Goal: Information Seeking & Learning: Compare options

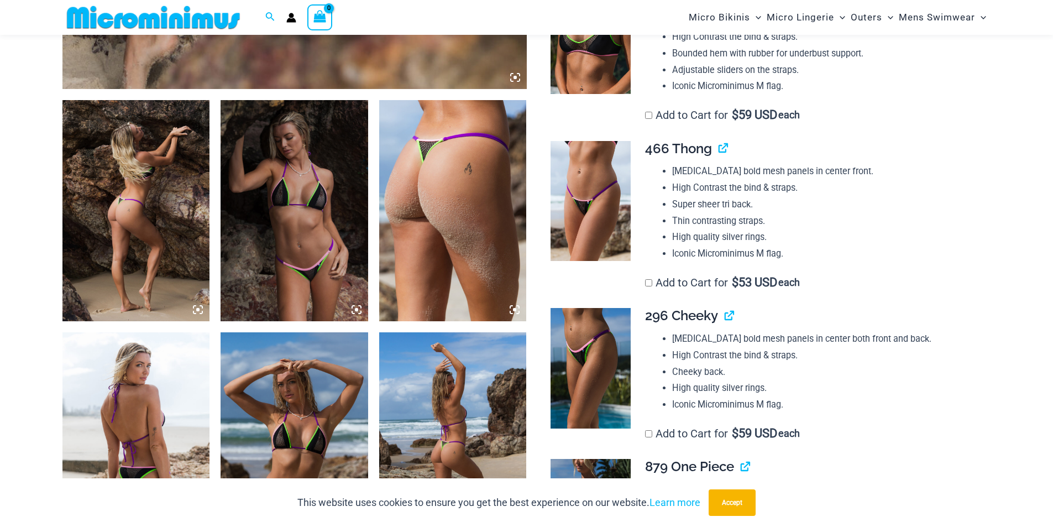
scroll to position [708, 0]
click at [587, 196] on img at bounding box center [590, 200] width 80 height 120
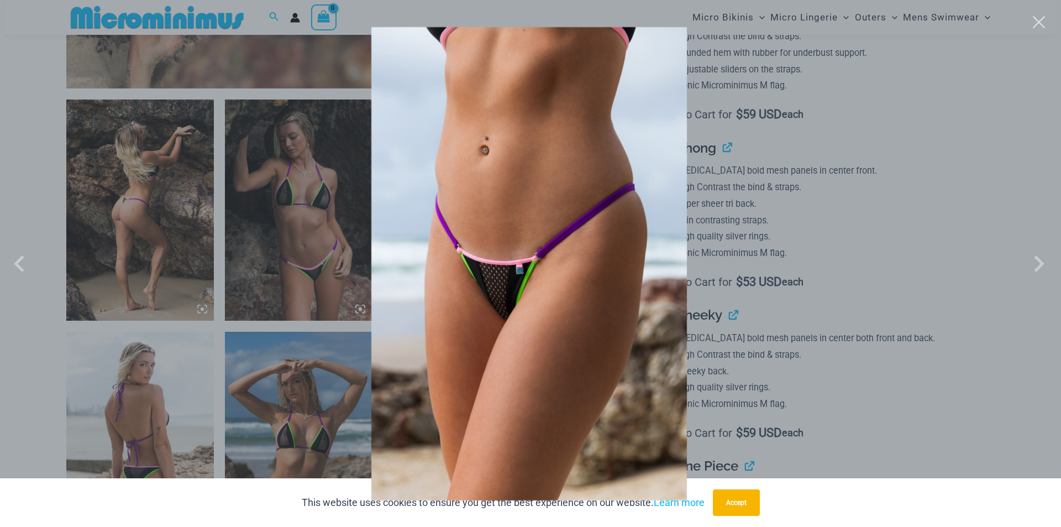
click at [857, 229] on div at bounding box center [530, 263] width 1061 height 527
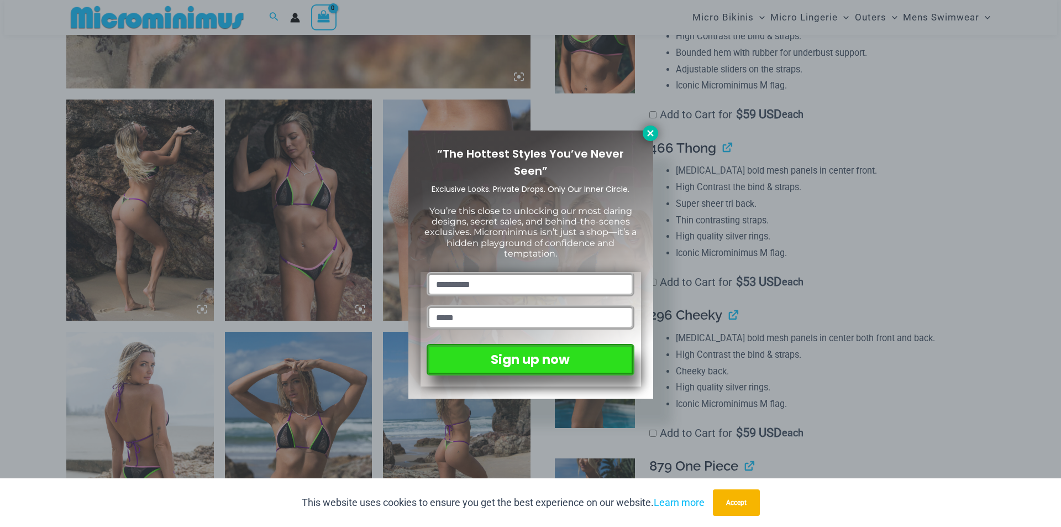
click at [653, 129] on icon at bounding box center [650, 133] width 10 height 10
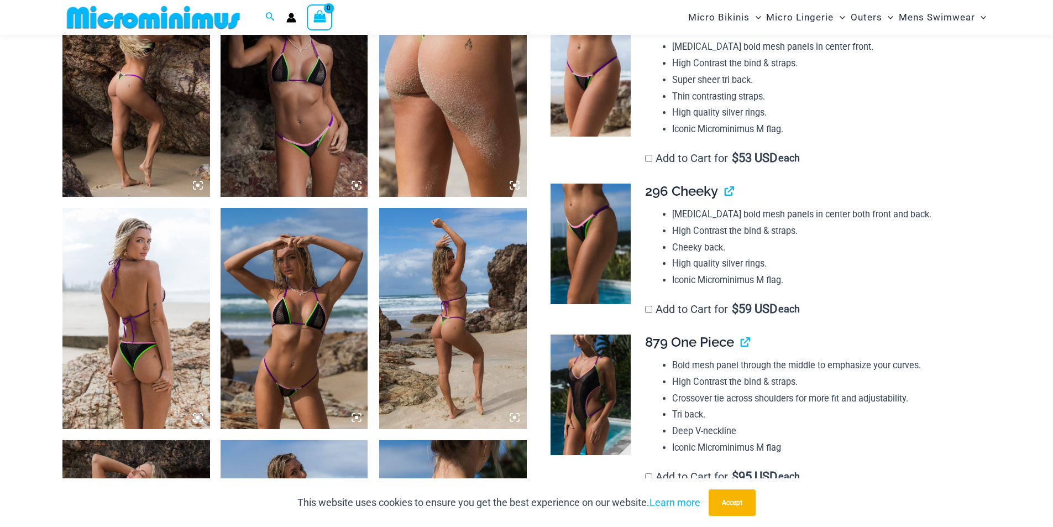
scroll to position [874, 0]
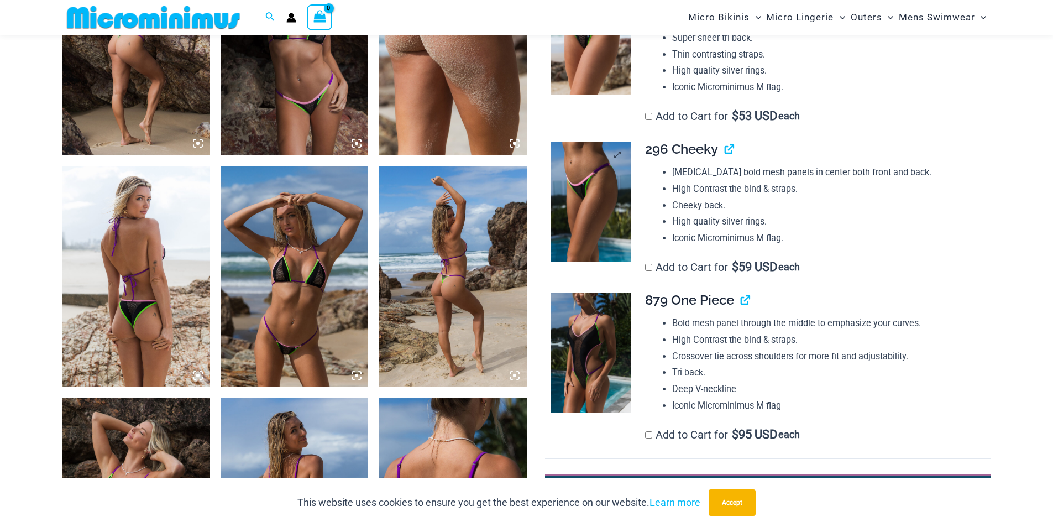
click at [572, 199] on img at bounding box center [590, 201] width 80 height 120
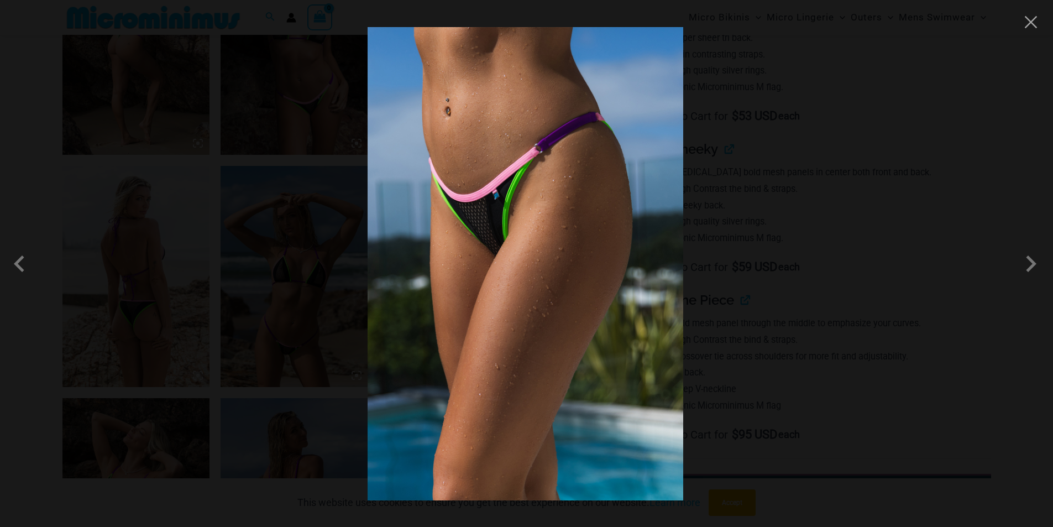
click at [709, 197] on div at bounding box center [526, 263] width 1053 height 527
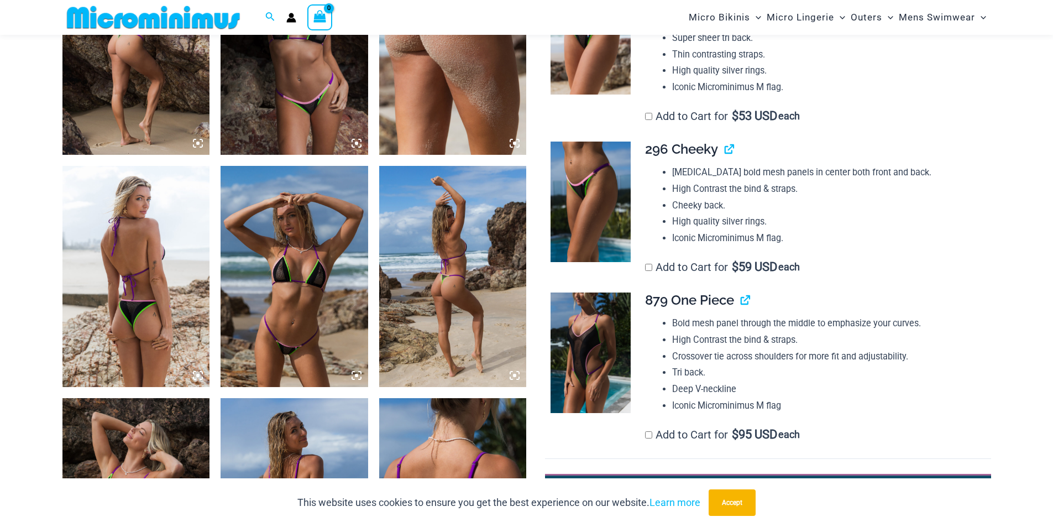
scroll to position [1040, 0]
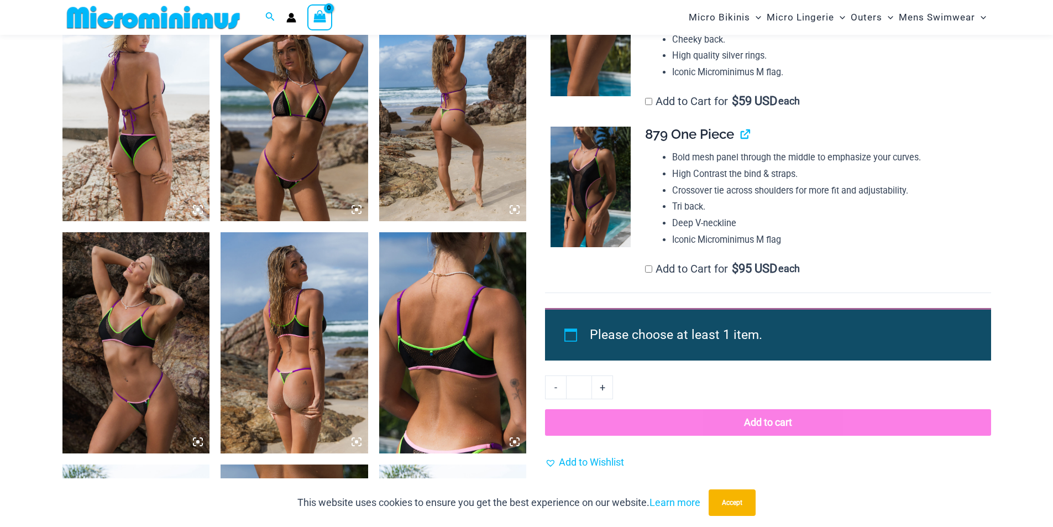
click at [593, 217] on img at bounding box center [590, 187] width 80 height 120
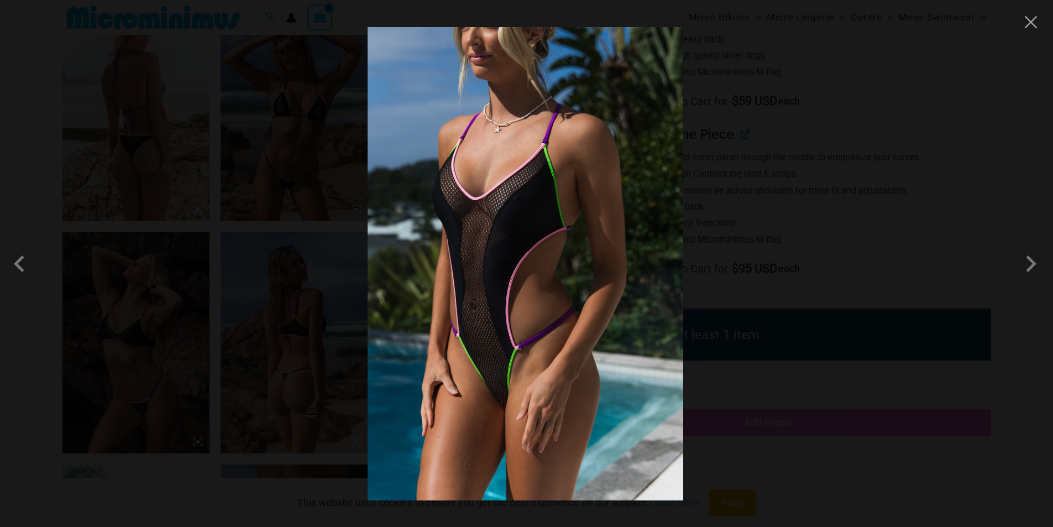
click at [544, 222] on img at bounding box center [524, 263] width 315 height 473
click at [758, 232] on div at bounding box center [526, 263] width 1053 height 527
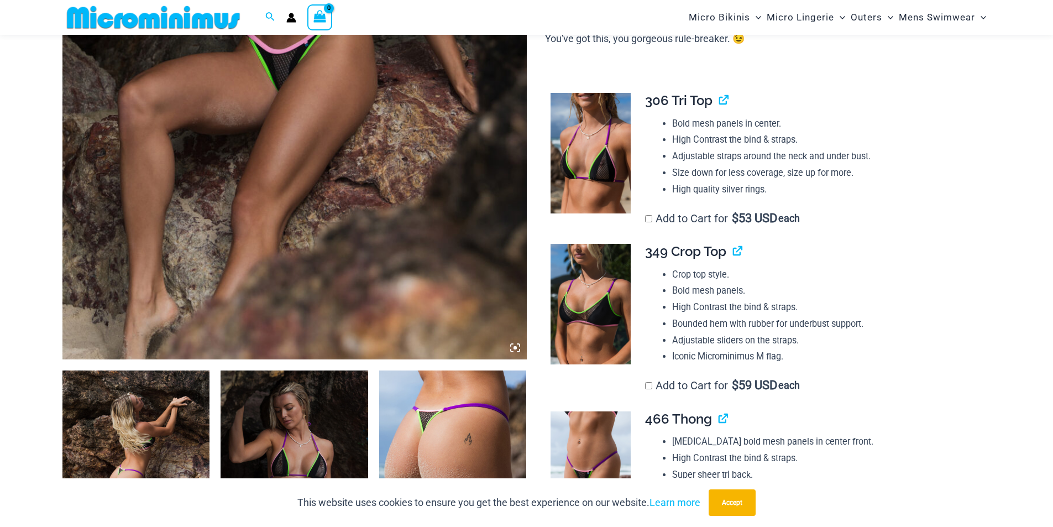
scroll to position [322, 0]
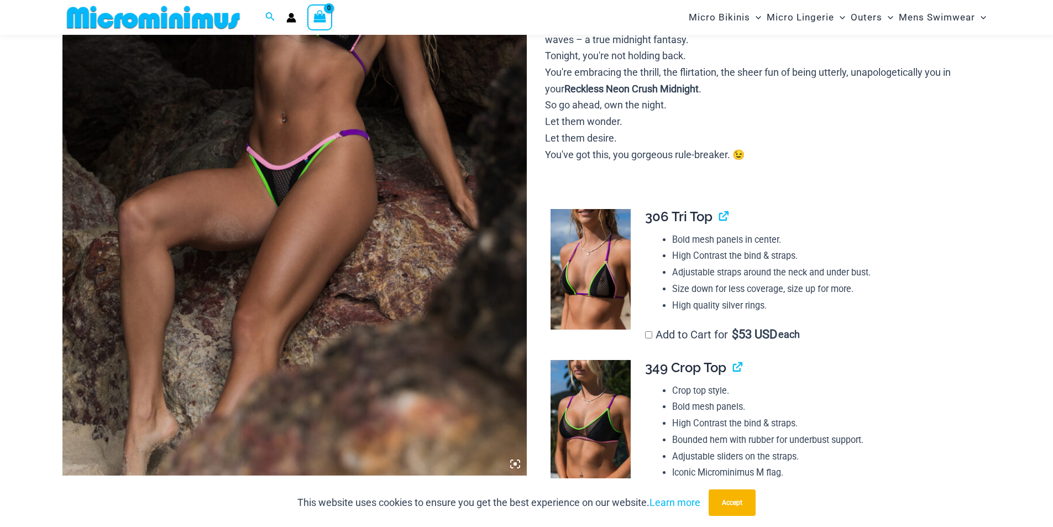
click at [286, 218] on img at bounding box center [294, 127] width 464 height 696
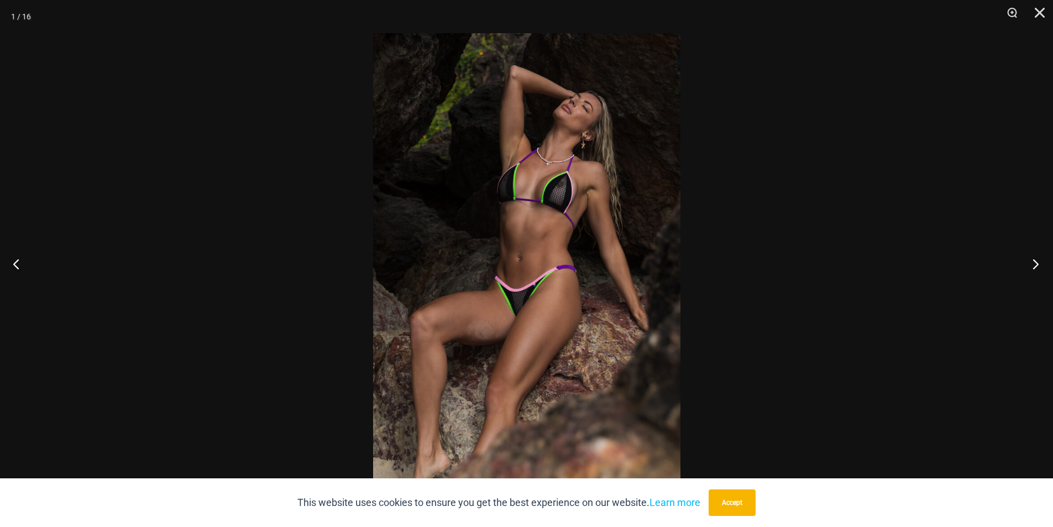
click at [1037, 258] on button "Next" at bounding box center [1031, 263] width 41 height 55
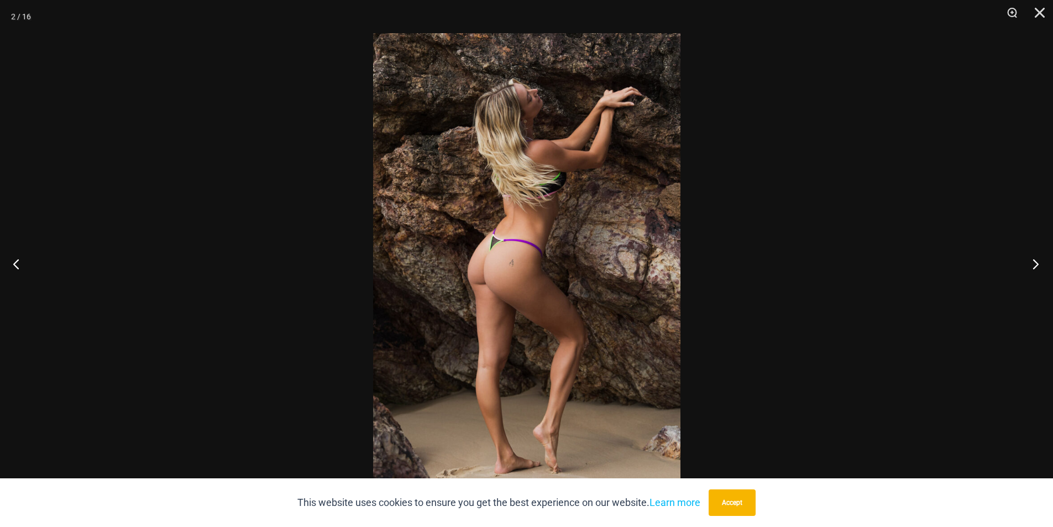
click at [1037, 258] on button "Next" at bounding box center [1031, 263] width 41 height 55
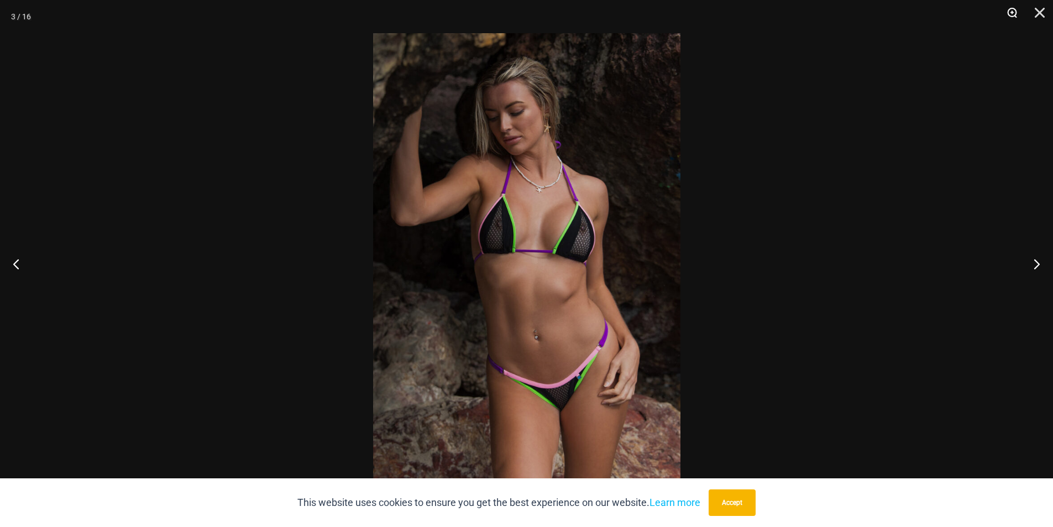
click at [1010, 11] on button "Zoom" at bounding box center [1008, 16] width 28 height 33
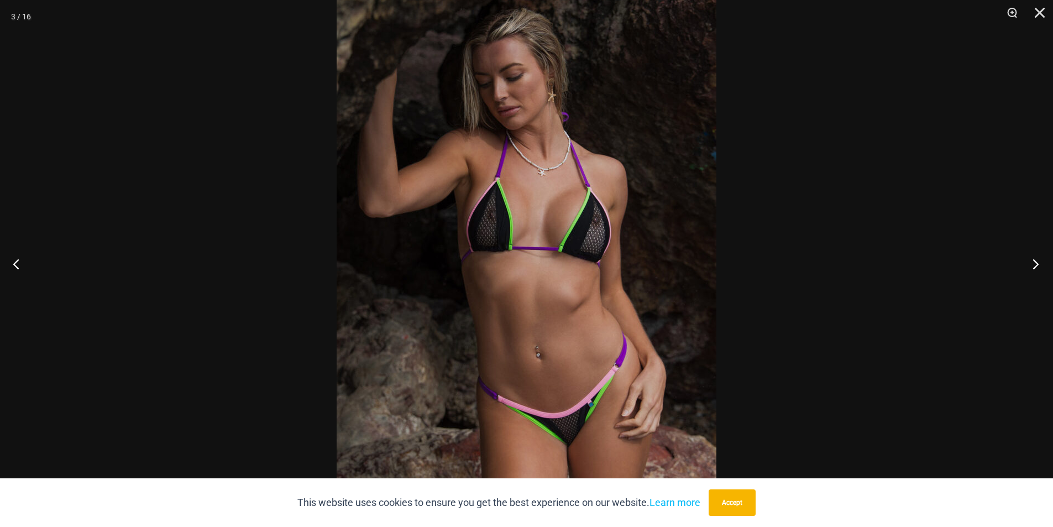
click at [1037, 261] on button "Next" at bounding box center [1031, 263] width 41 height 55
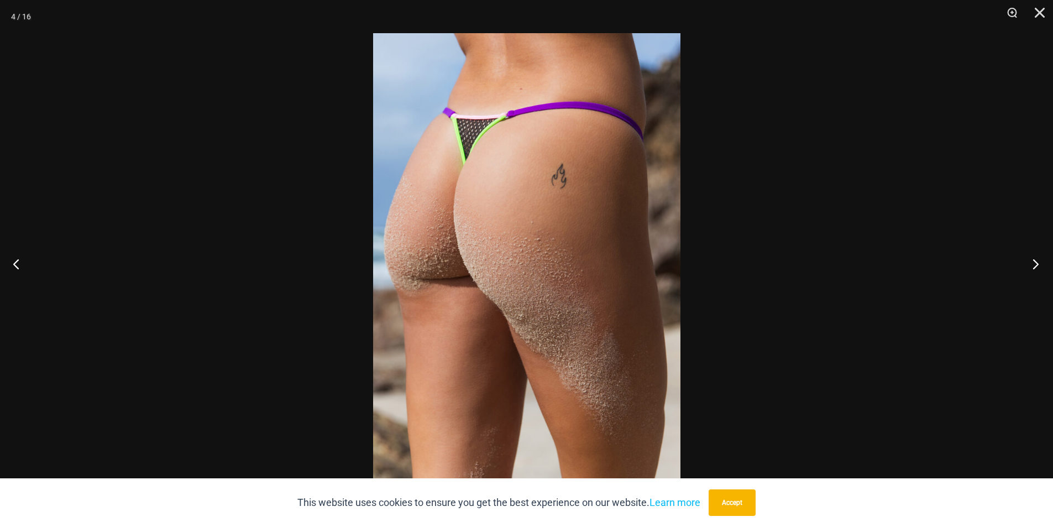
click at [1037, 261] on button "Next" at bounding box center [1031, 263] width 41 height 55
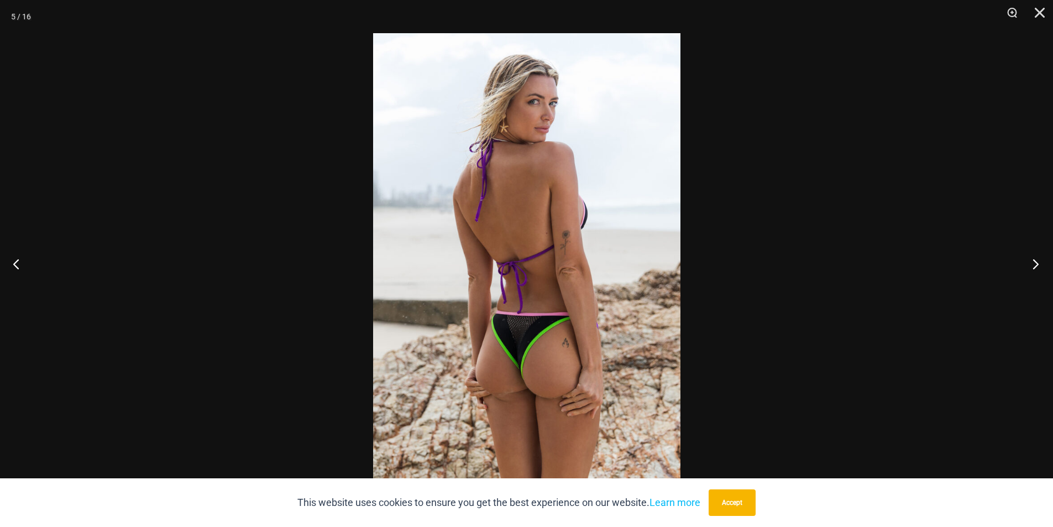
click at [1037, 261] on button "Next" at bounding box center [1031, 263] width 41 height 55
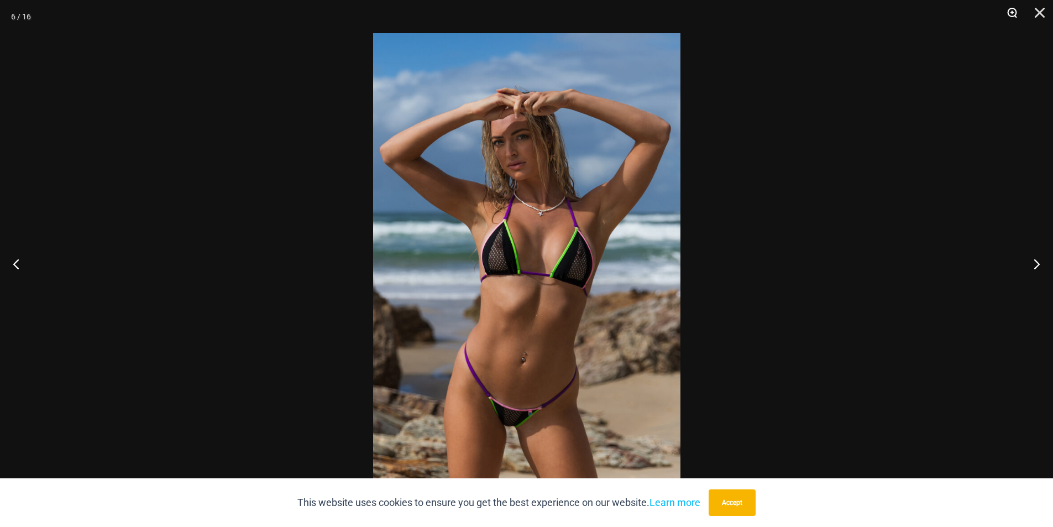
click at [1008, 6] on button "Zoom" at bounding box center [1008, 16] width 28 height 33
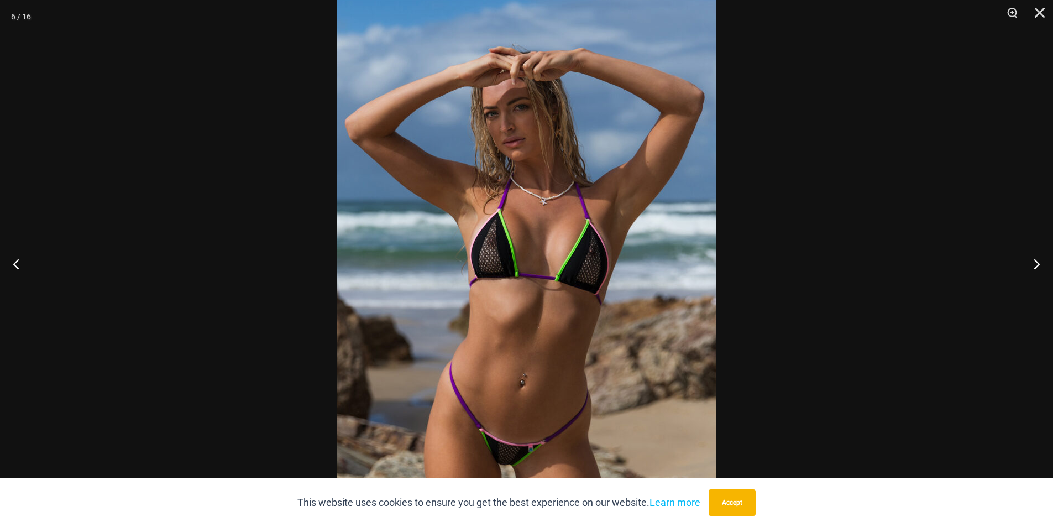
click at [660, 280] on img at bounding box center [526, 263] width 380 height 569
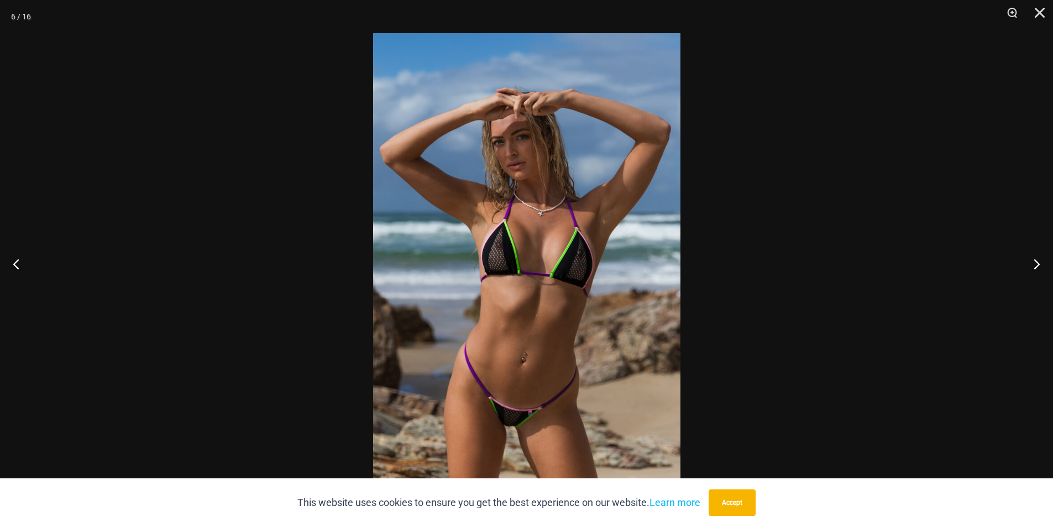
click at [649, 279] on img at bounding box center [526, 263] width 307 height 460
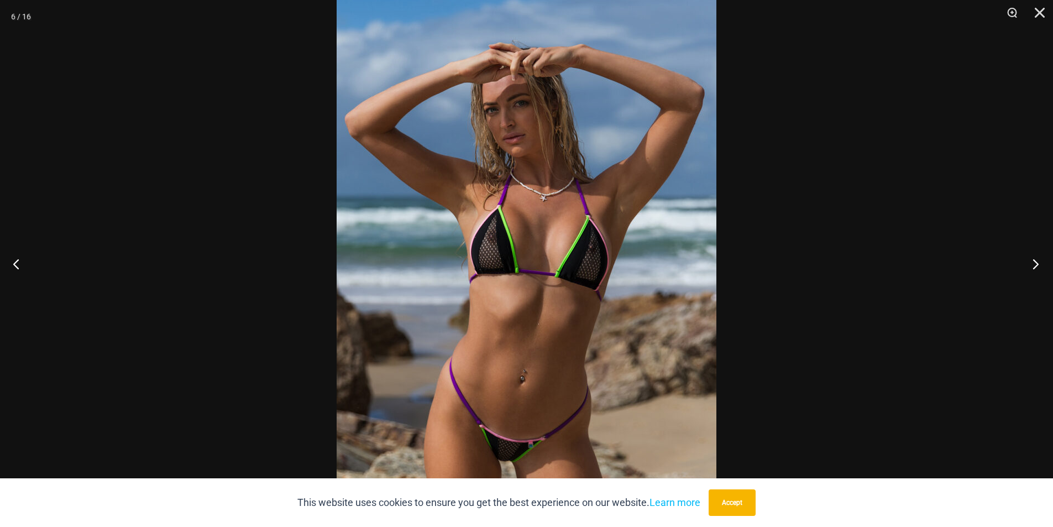
click at [1038, 259] on button "Next" at bounding box center [1031, 263] width 41 height 55
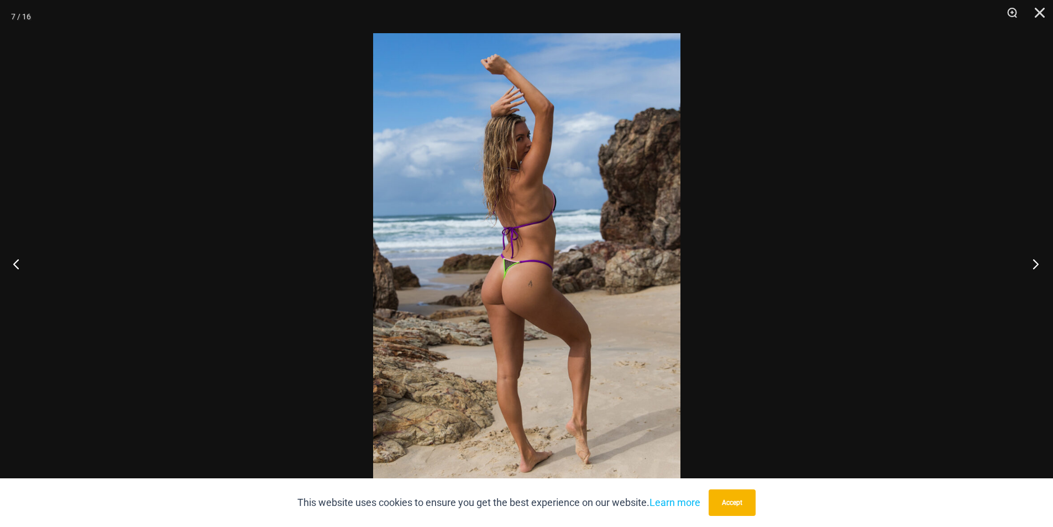
click at [1038, 259] on button "Next" at bounding box center [1031, 263] width 41 height 55
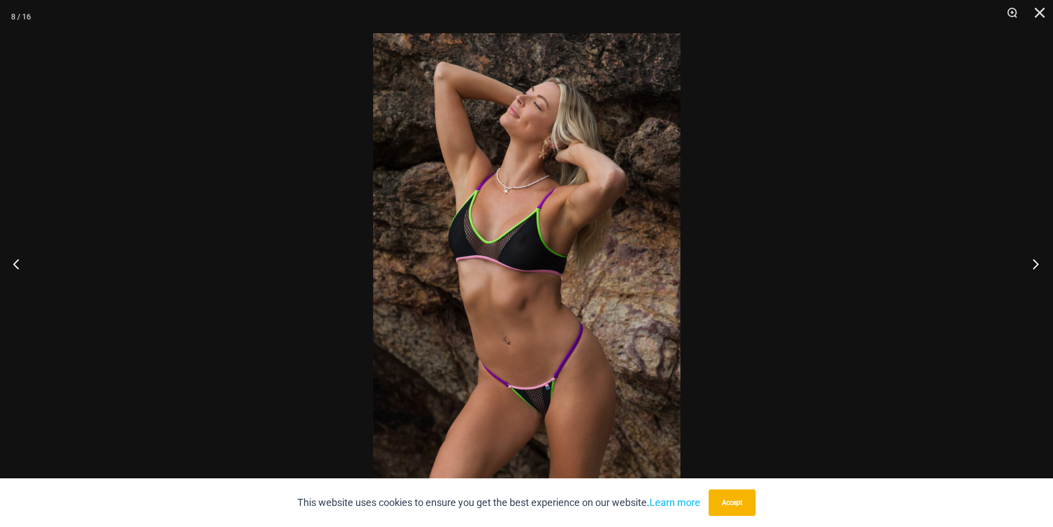
click at [1038, 259] on button "Next" at bounding box center [1031, 263] width 41 height 55
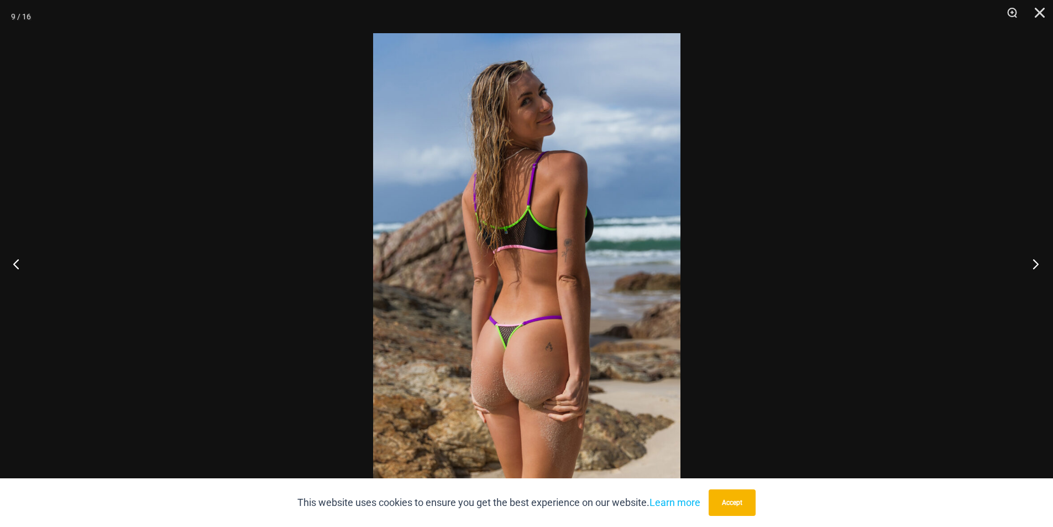
click at [1038, 259] on button "Next" at bounding box center [1031, 263] width 41 height 55
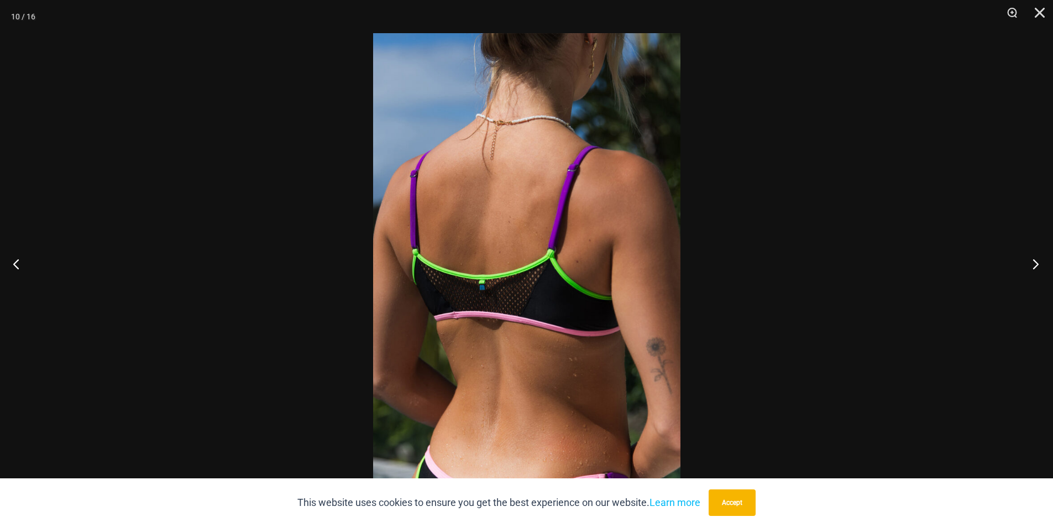
click at [1038, 259] on button "Next" at bounding box center [1031, 263] width 41 height 55
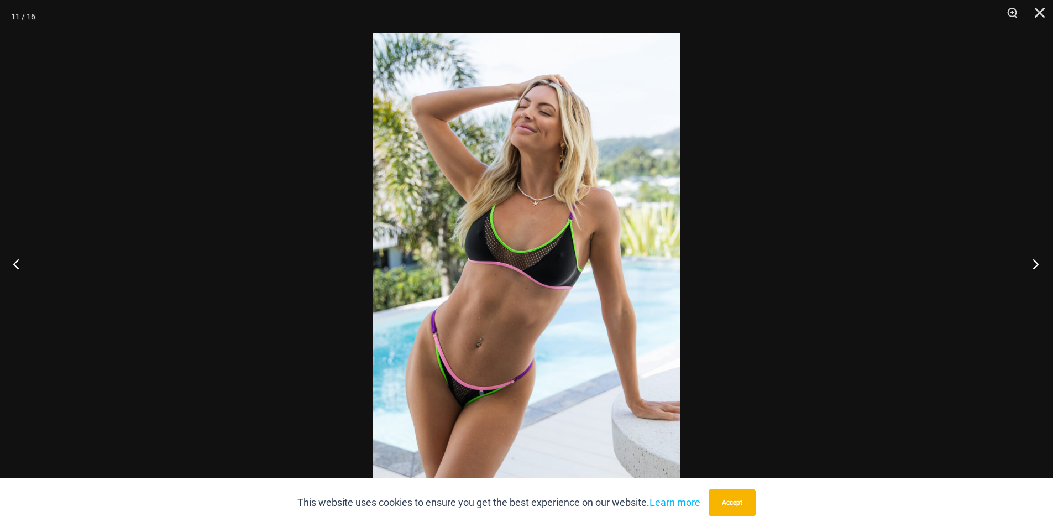
click at [1038, 259] on button "Next" at bounding box center [1031, 263] width 41 height 55
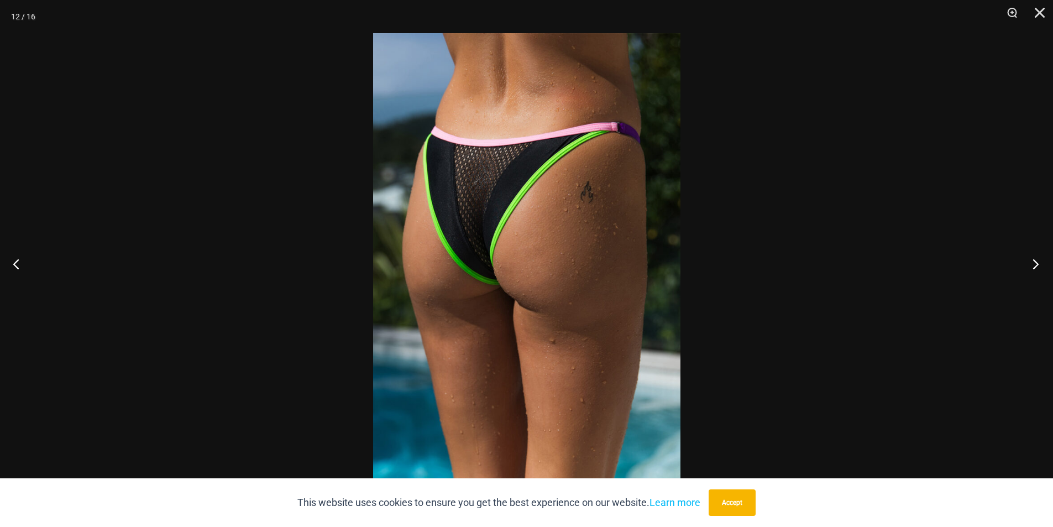
click at [1038, 259] on button "Next" at bounding box center [1031, 263] width 41 height 55
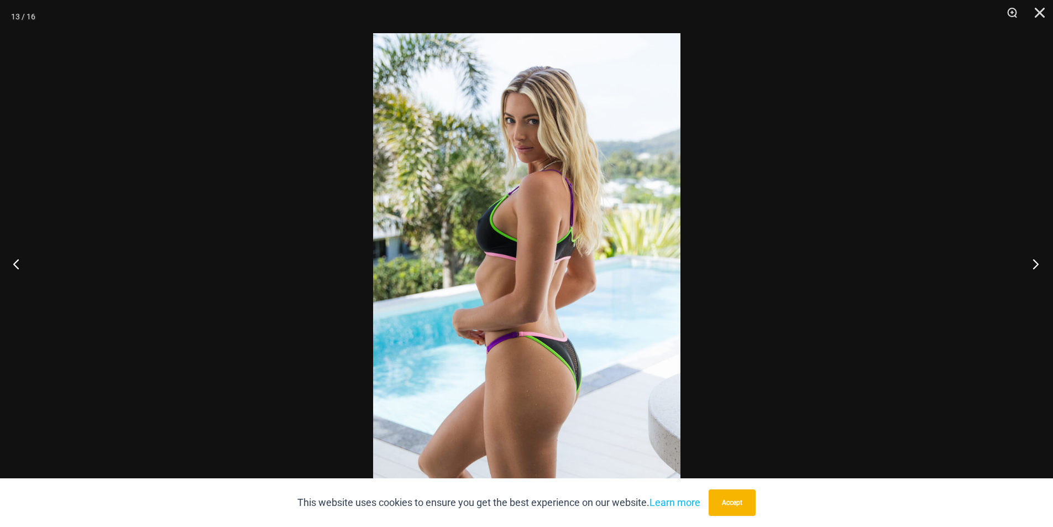
click at [1038, 259] on button "Next" at bounding box center [1031, 263] width 41 height 55
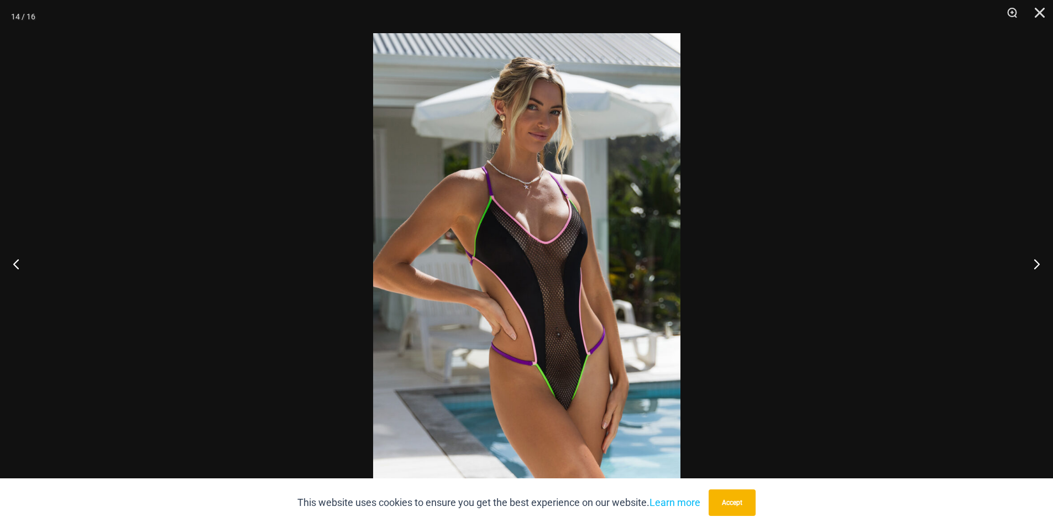
click at [599, 303] on img at bounding box center [526, 263] width 307 height 460
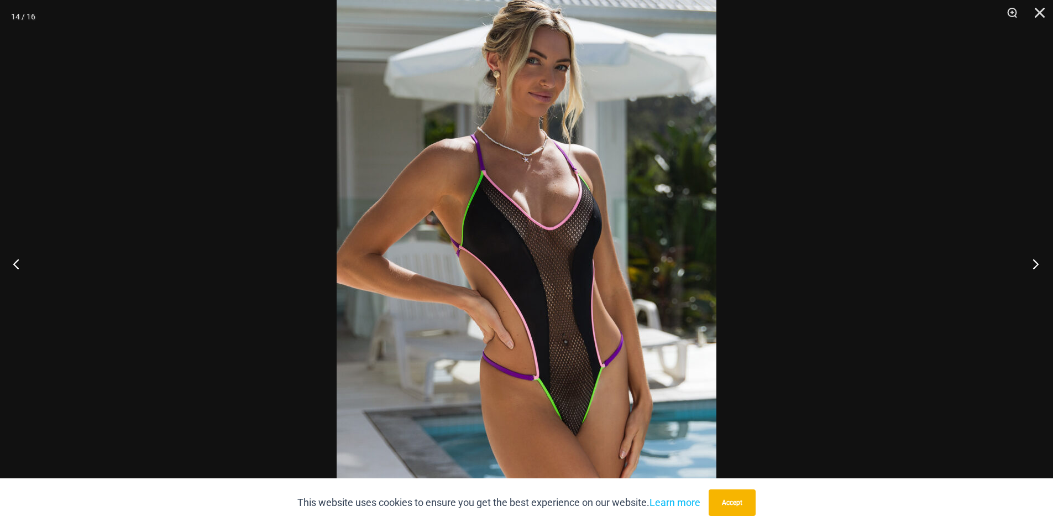
click at [1033, 256] on button "Next" at bounding box center [1031, 263] width 41 height 55
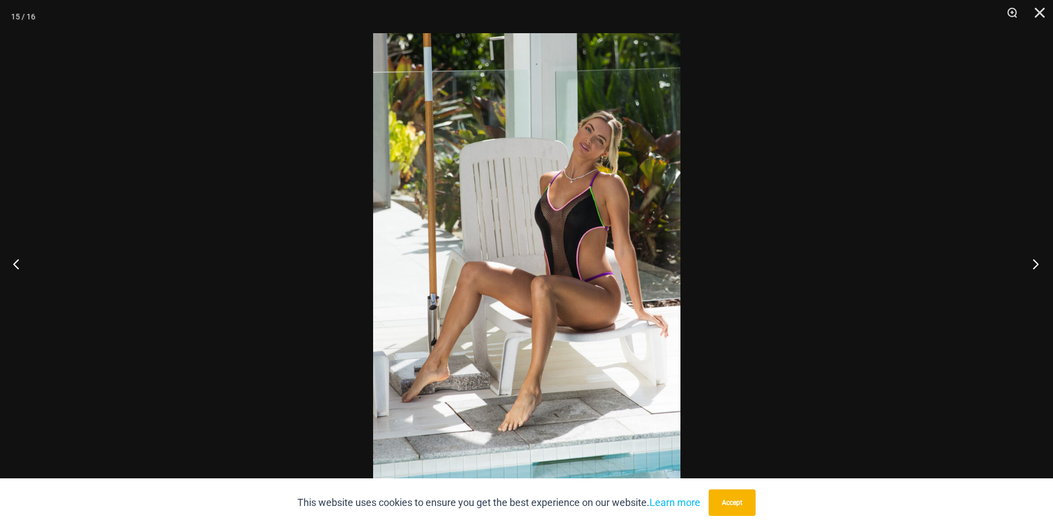
click at [1033, 256] on button "Next" at bounding box center [1031, 263] width 41 height 55
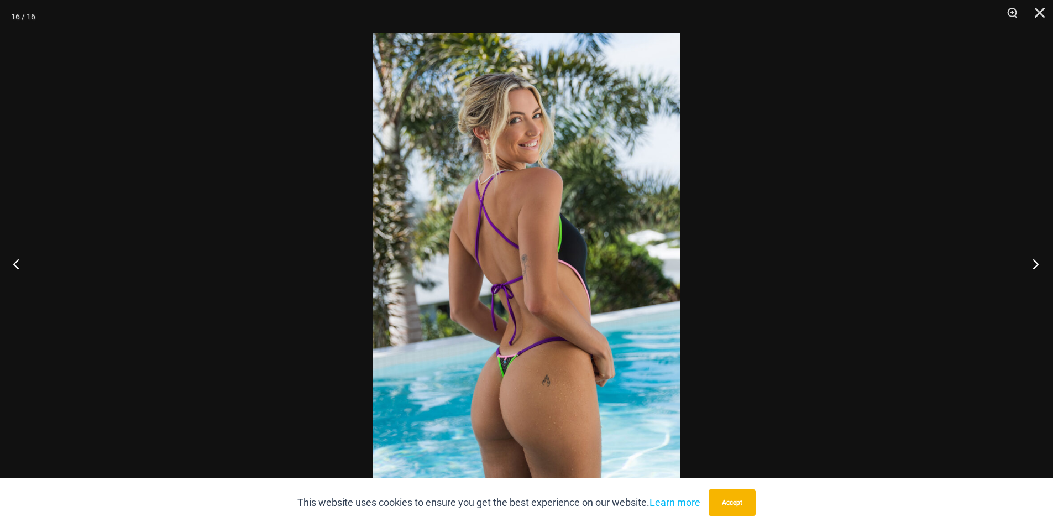
click at [1033, 256] on button "Next" at bounding box center [1031, 263] width 41 height 55
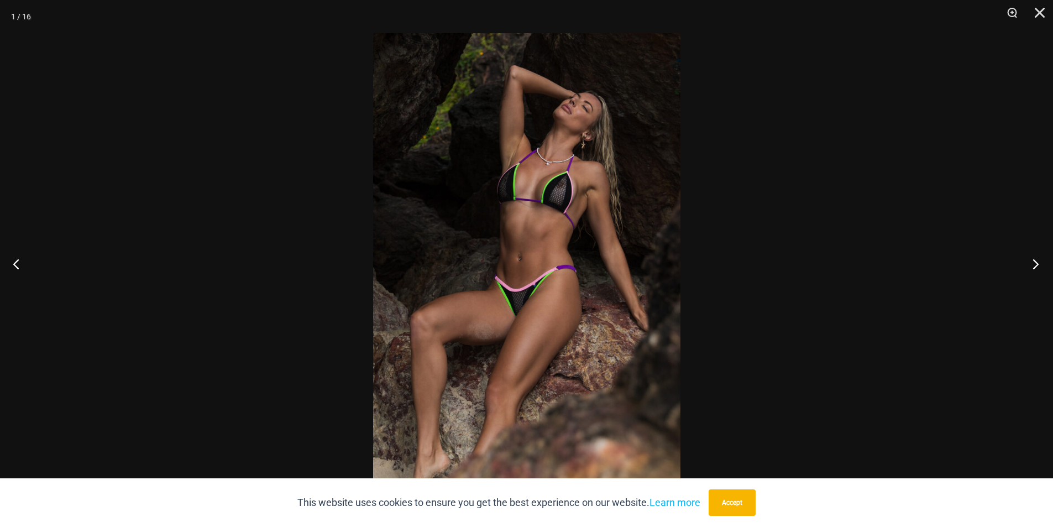
click at [1033, 256] on button "Next" at bounding box center [1031, 263] width 41 height 55
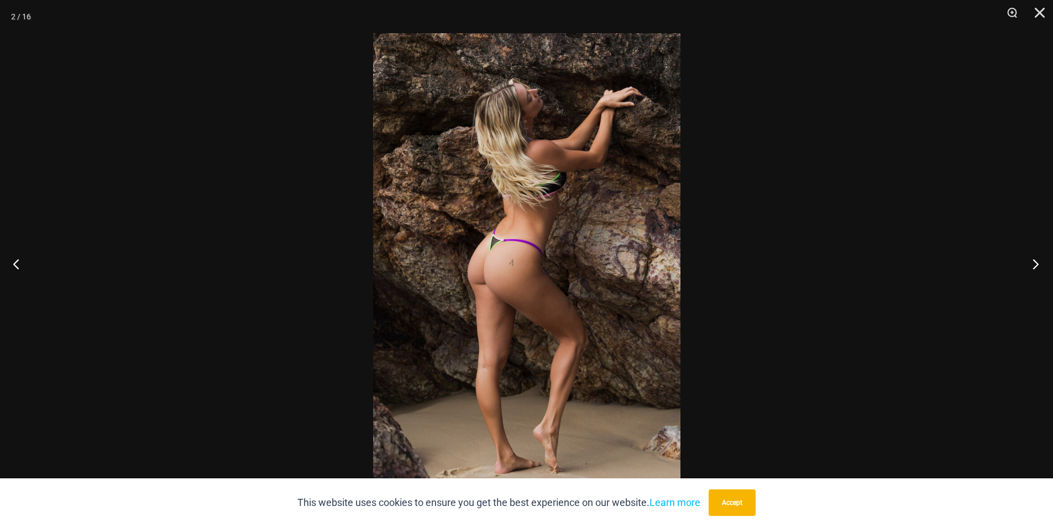
click at [1033, 256] on button "Next" at bounding box center [1031, 263] width 41 height 55
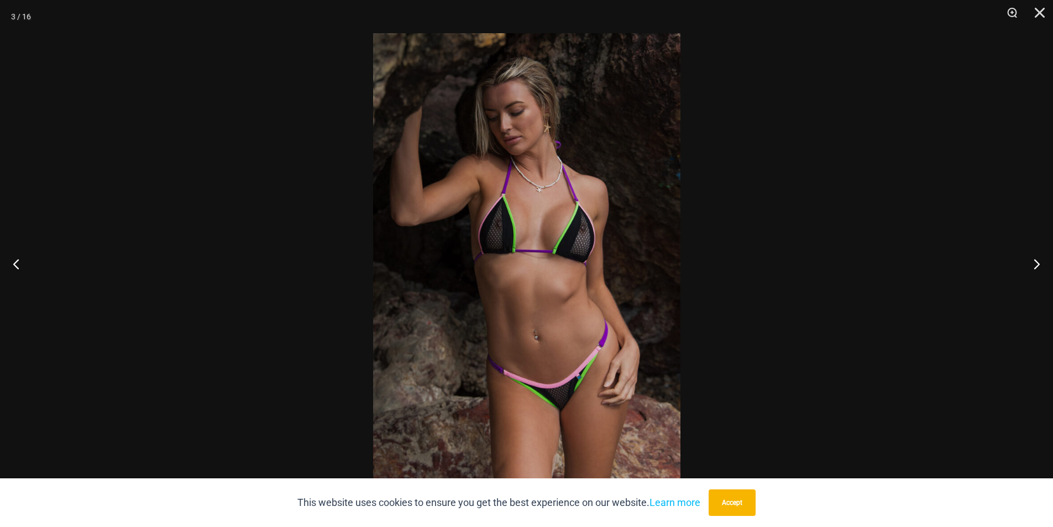
click at [867, 256] on div at bounding box center [526, 263] width 1053 height 527
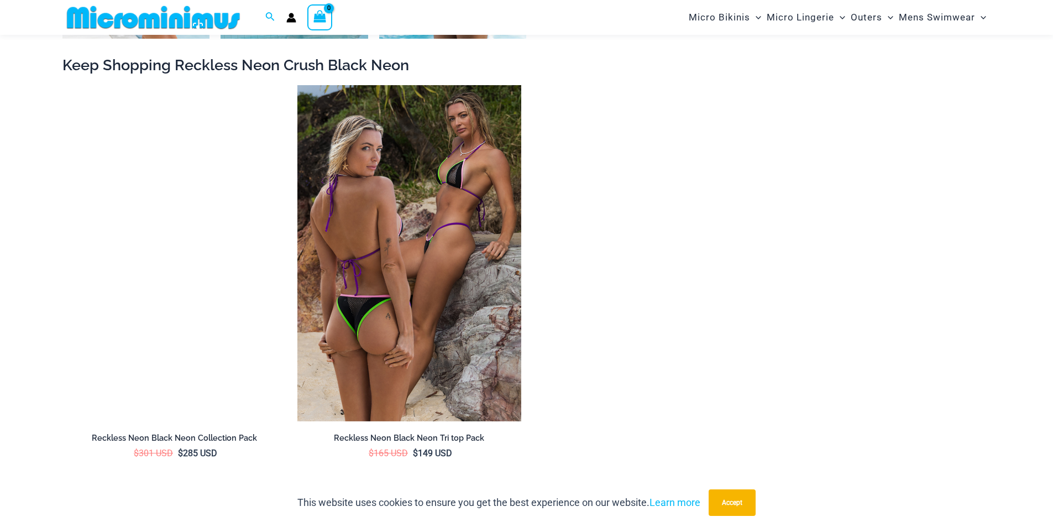
scroll to position [1924, 0]
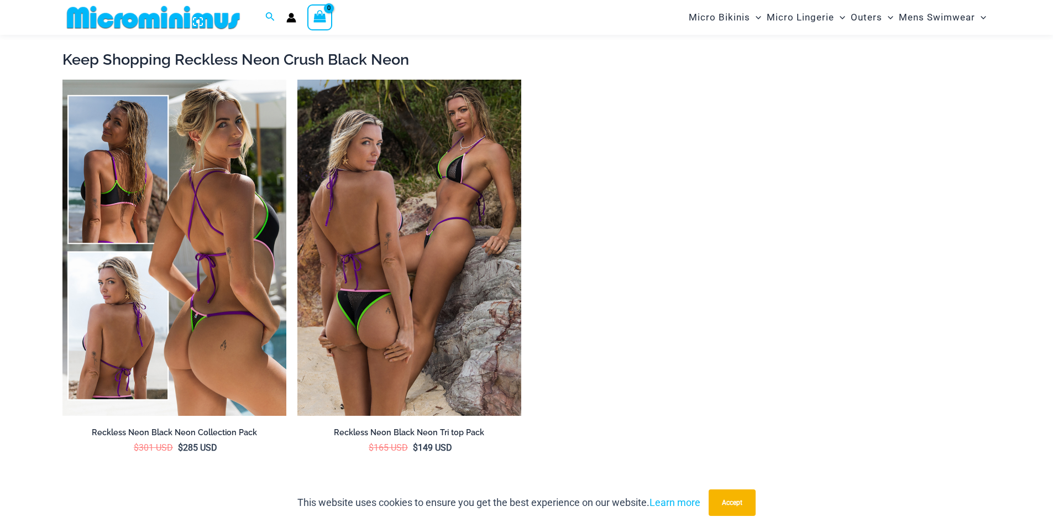
click at [117, 291] on img at bounding box center [174, 248] width 224 height 336
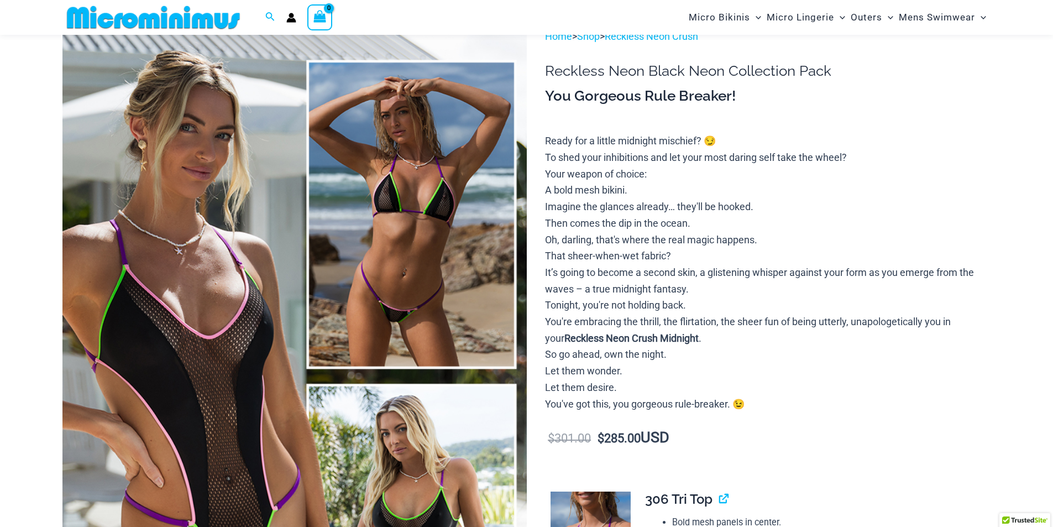
scroll to position [156, 0]
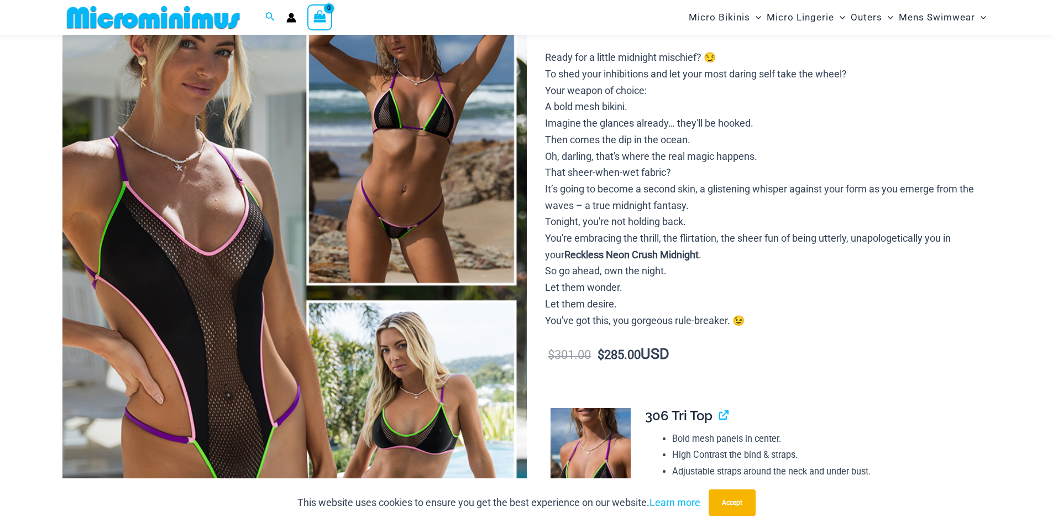
click at [402, 201] on img at bounding box center [294, 293] width 464 height 696
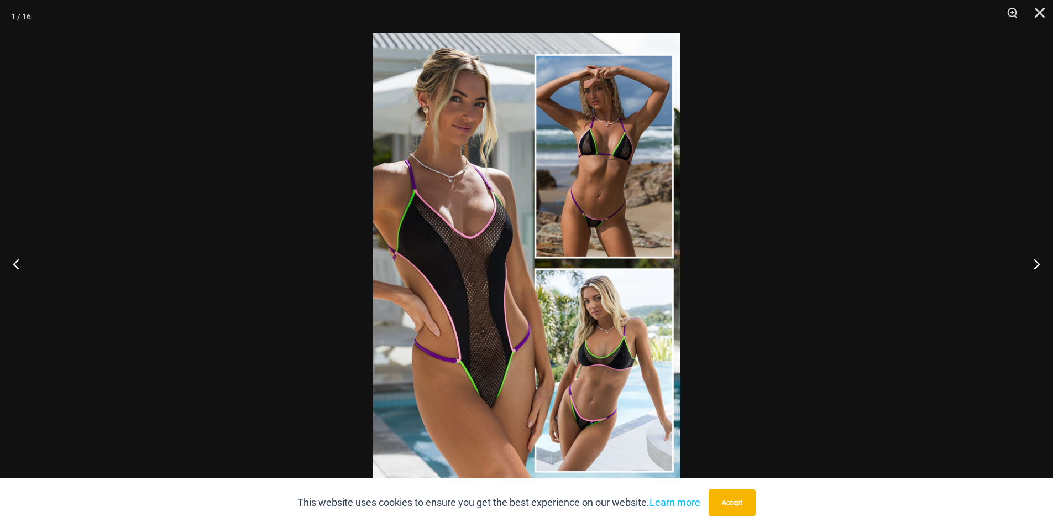
click at [539, 218] on img at bounding box center [526, 263] width 307 height 460
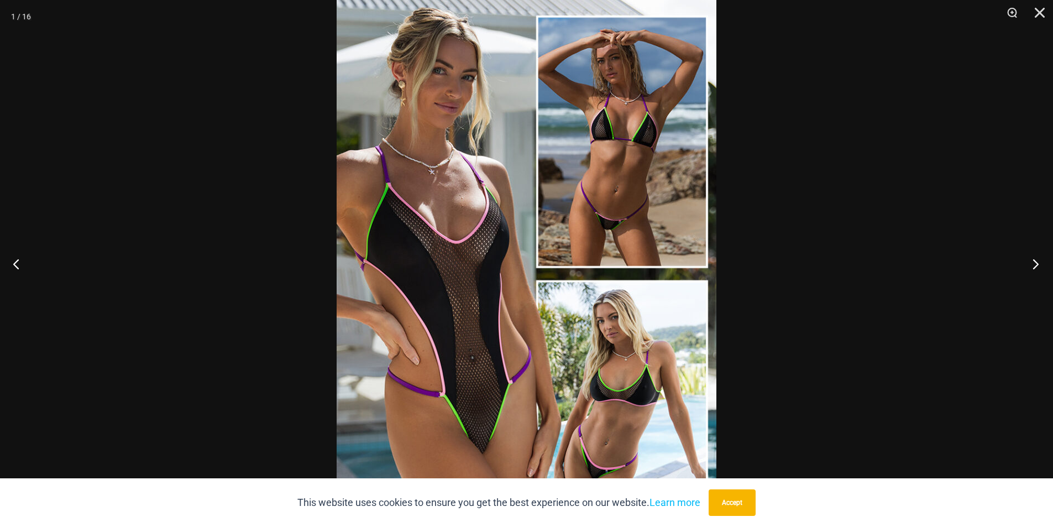
click at [1033, 262] on button "Next" at bounding box center [1031, 263] width 41 height 55
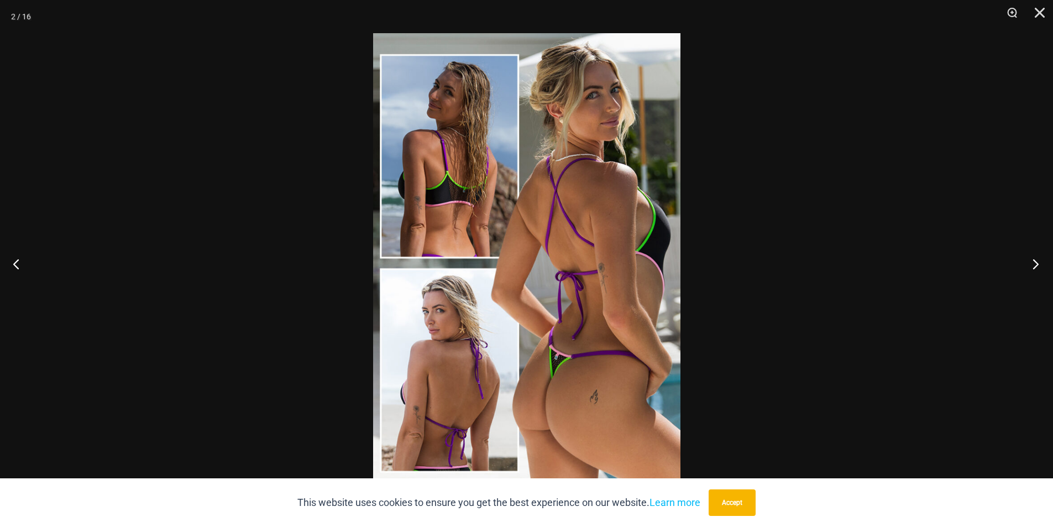
click at [1033, 262] on button "Next" at bounding box center [1031, 263] width 41 height 55
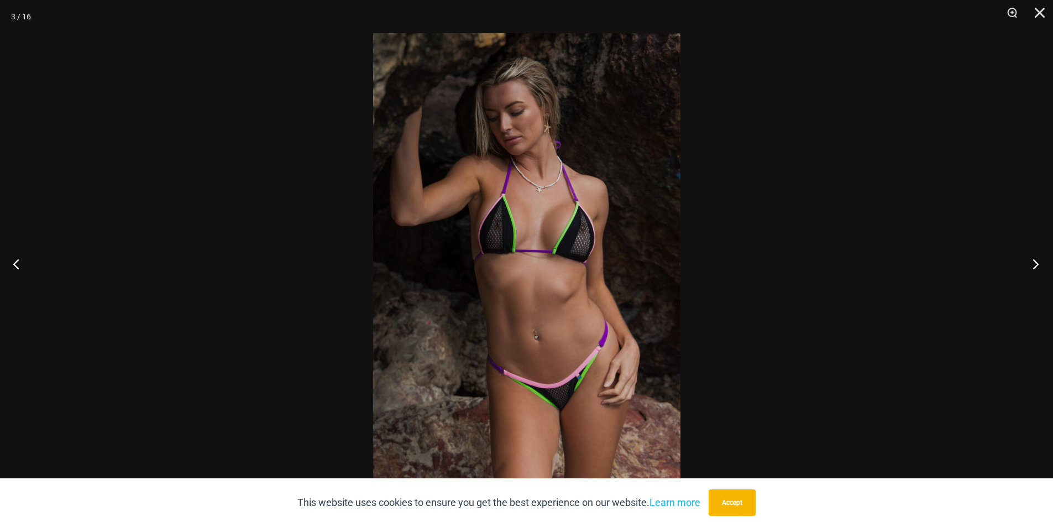
click at [1033, 262] on button "Next" at bounding box center [1031, 263] width 41 height 55
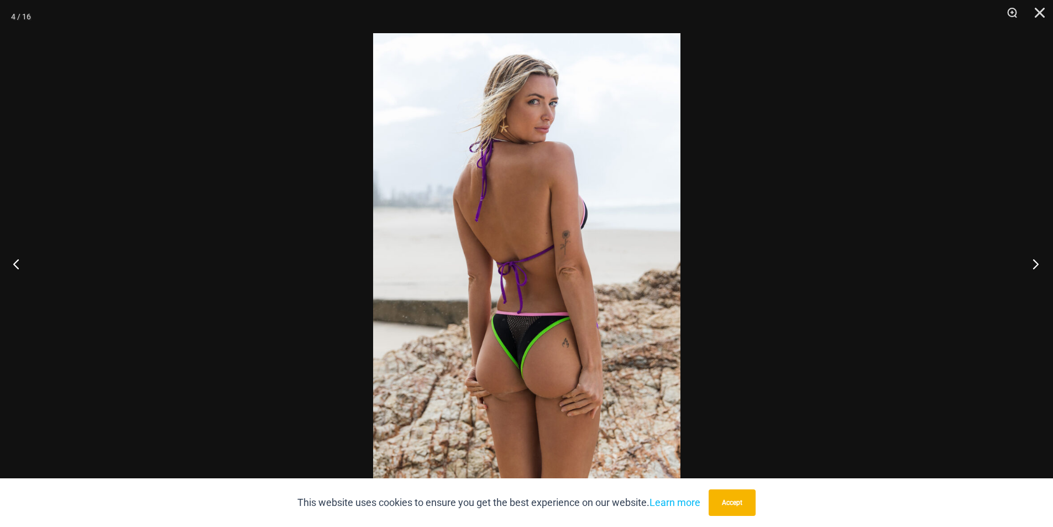
click at [1033, 262] on button "Next" at bounding box center [1031, 263] width 41 height 55
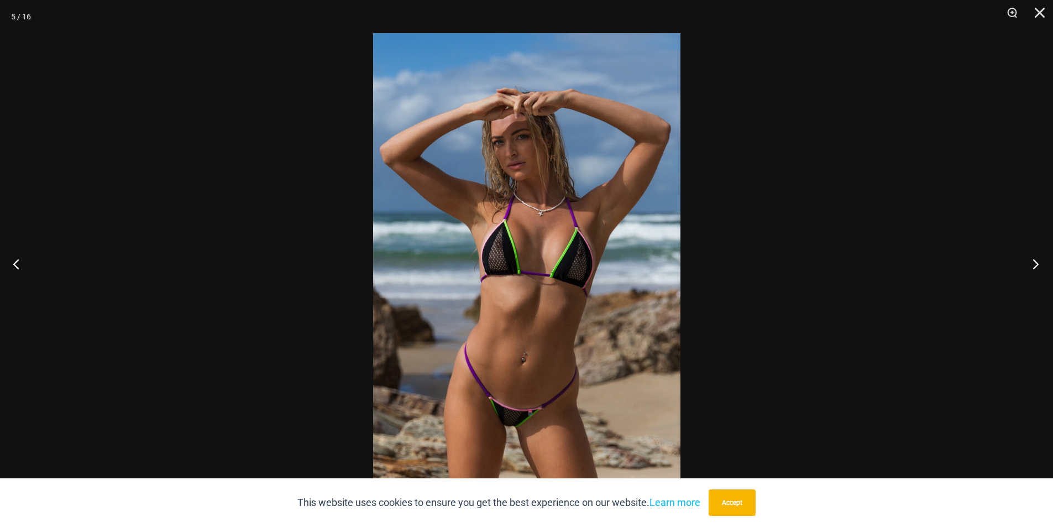
click at [1033, 262] on button "Next" at bounding box center [1031, 263] width 41 height 55
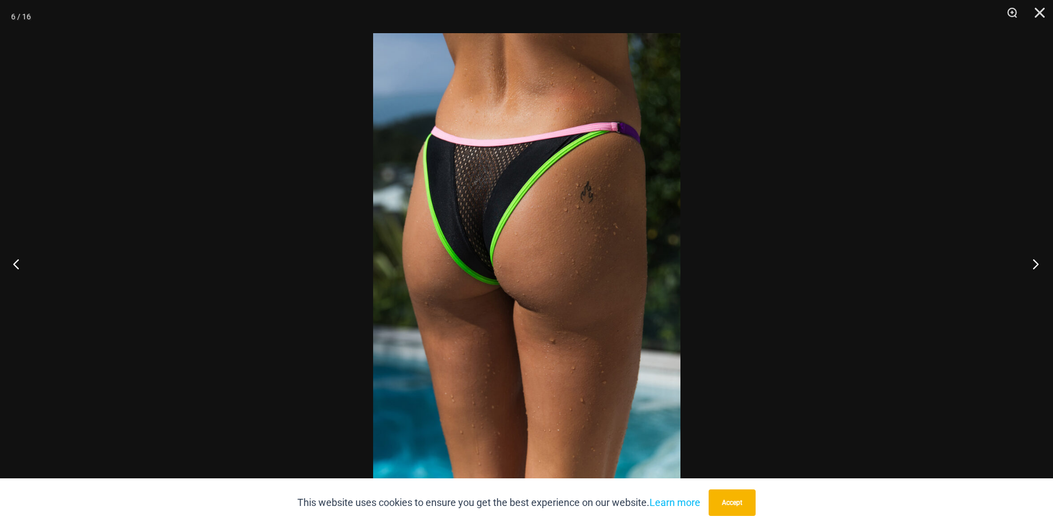
click at [1033, 262] on button "Next" at bounding box center [1031, 263] width 41 height 55
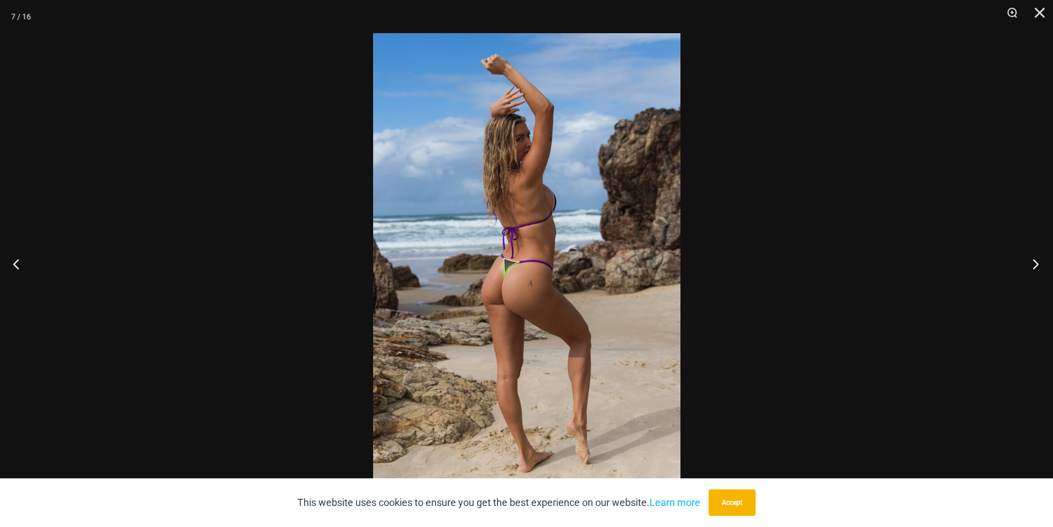
click at [1033, 262] on button "Next" at bounding box center [1031, 263] width 41 height 55
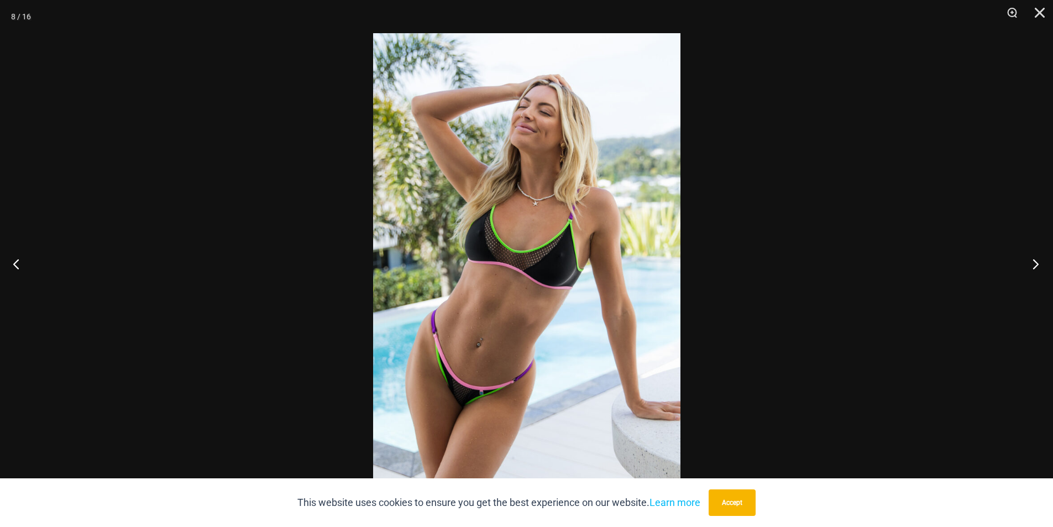
click at [1033, 262] on button "Next" at bounding box center [1031, 263] width 41 height 55
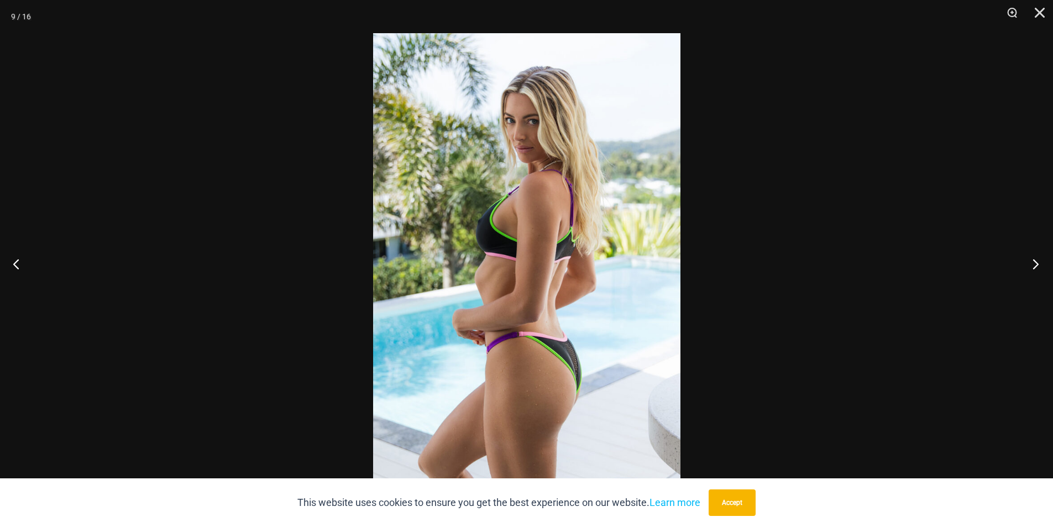
click at [1033, 262] on button "Next" at bounding box center [1031, 263] width 41 height 55
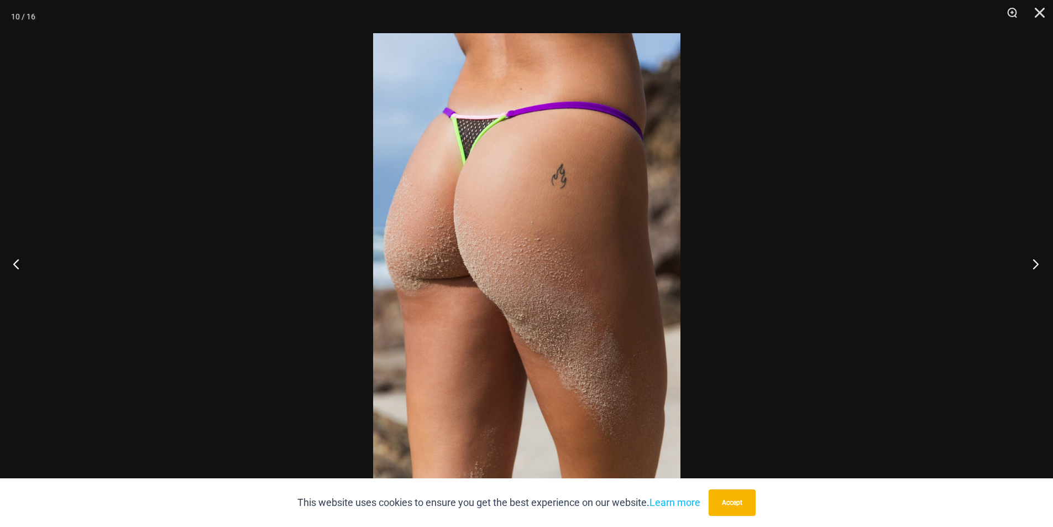
click at [1033, 262] on button "Next" at bounding box center [1031, 263] width 41 height 55
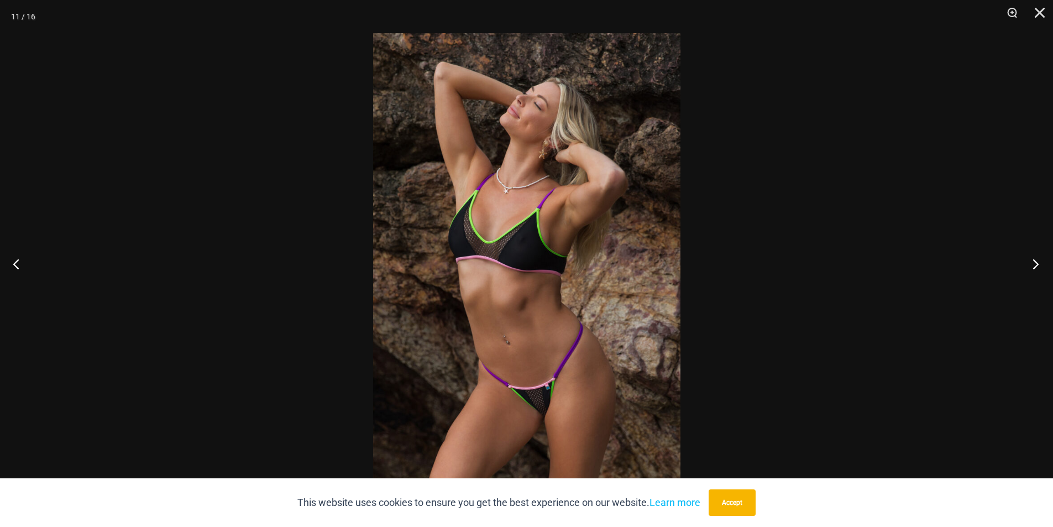
click at [1033, 262] on button "Next" at bounding box center [1031, 263] width 41 height 55
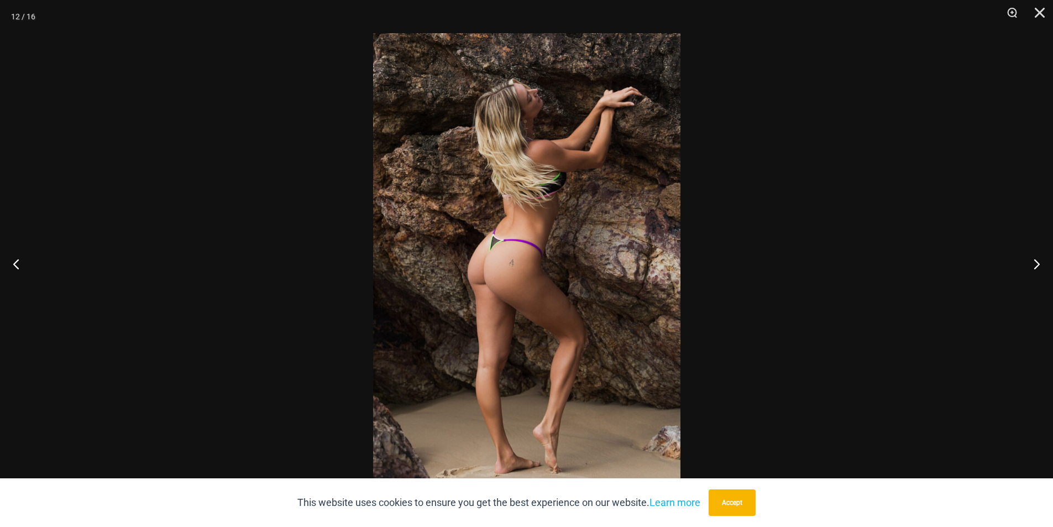
click at [889, 257] on div at bounding box center [526, 263] width 1053 height 527
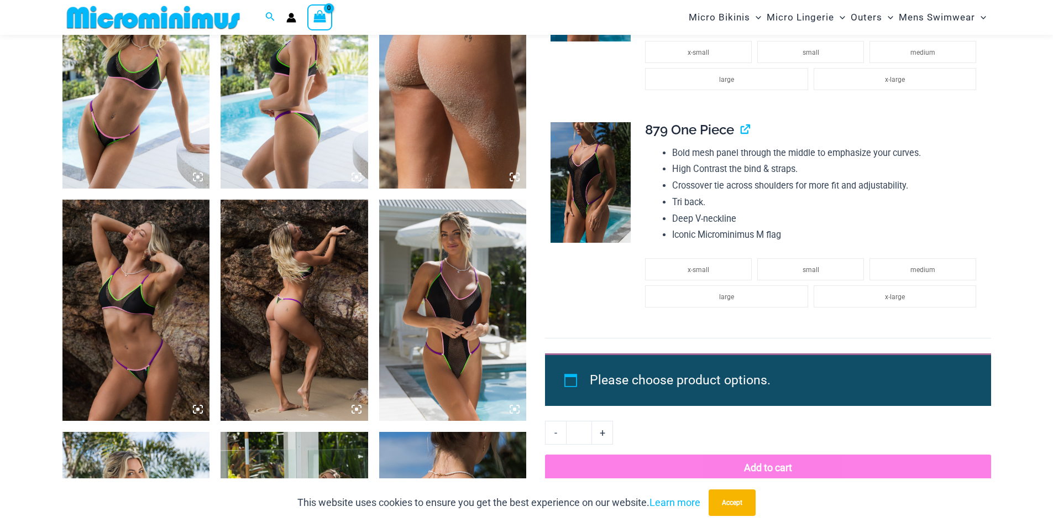
scroll to position [1482, 0]
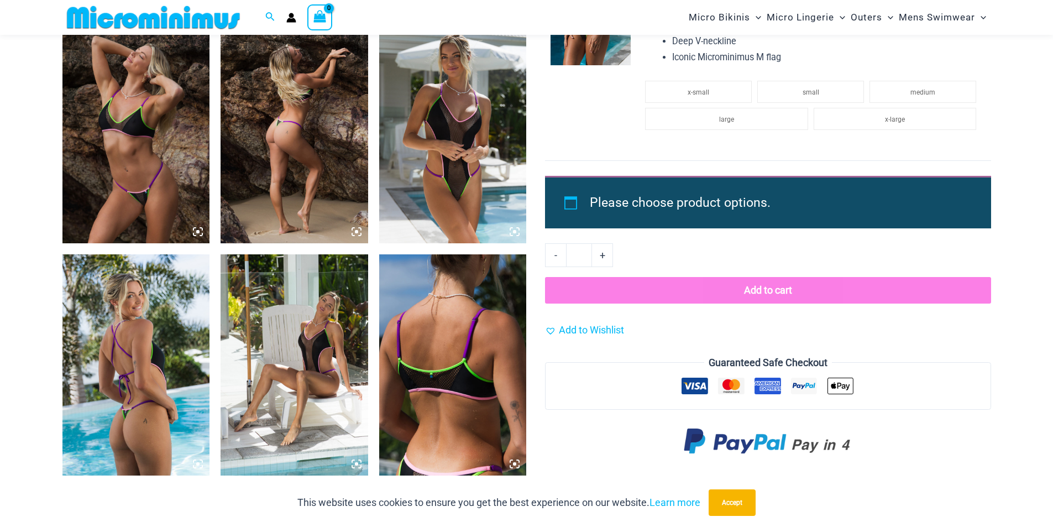
click at [439, 208] on img at bounding box center [453, 132] width 148 height 221
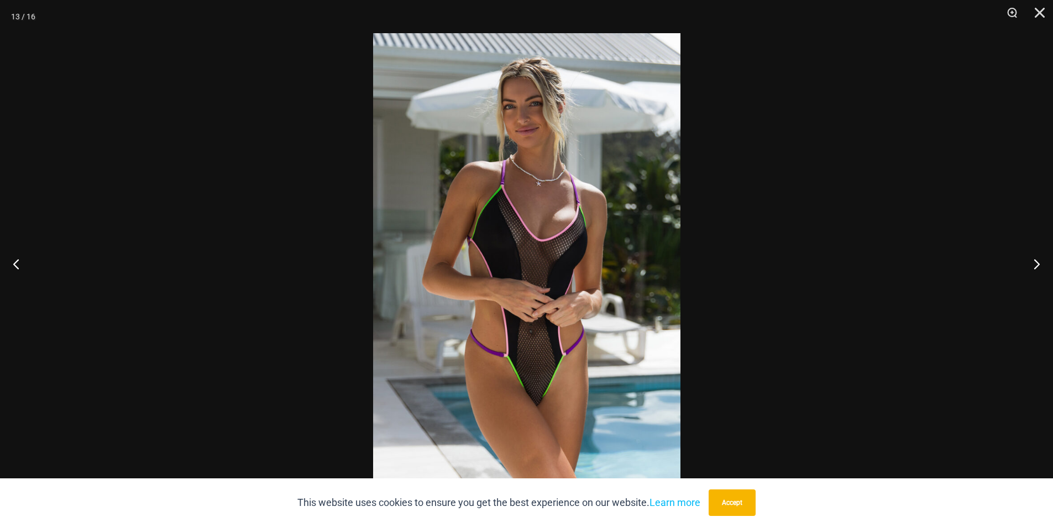
click at [493, 276] on img at bounding box center [526, 263] width 307 height 460
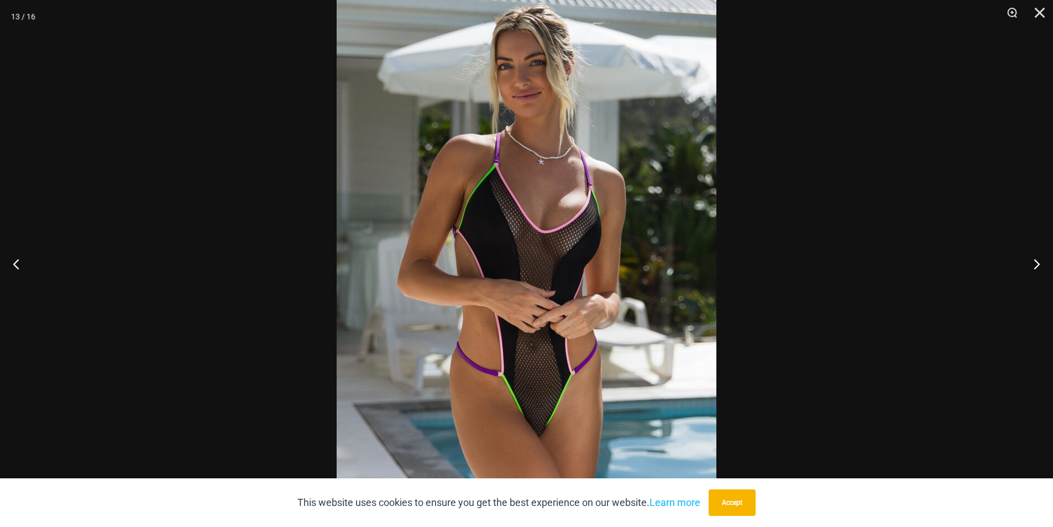
click at [930, 267] on div at bounding box center [526, 263] width 1053 height 527
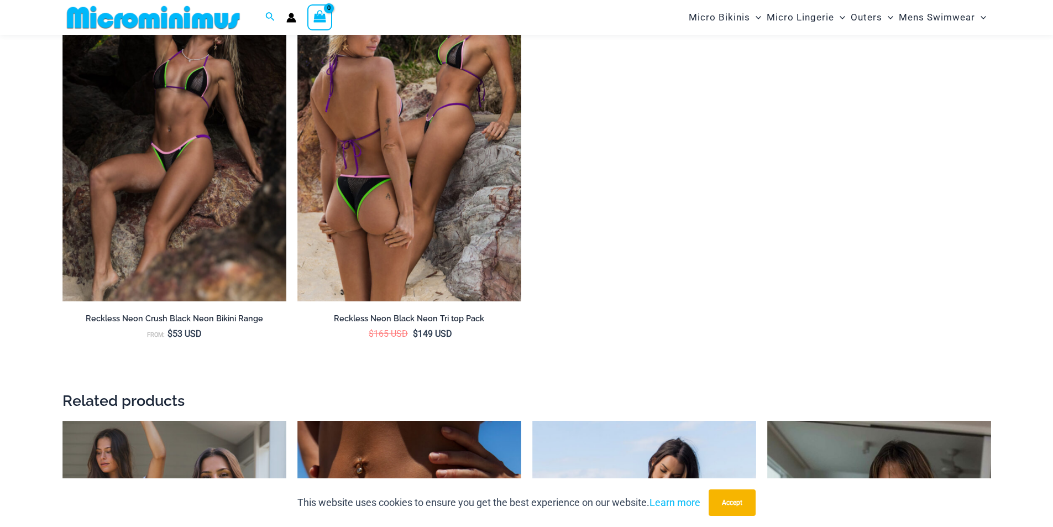
scroll to position [2200, 0]
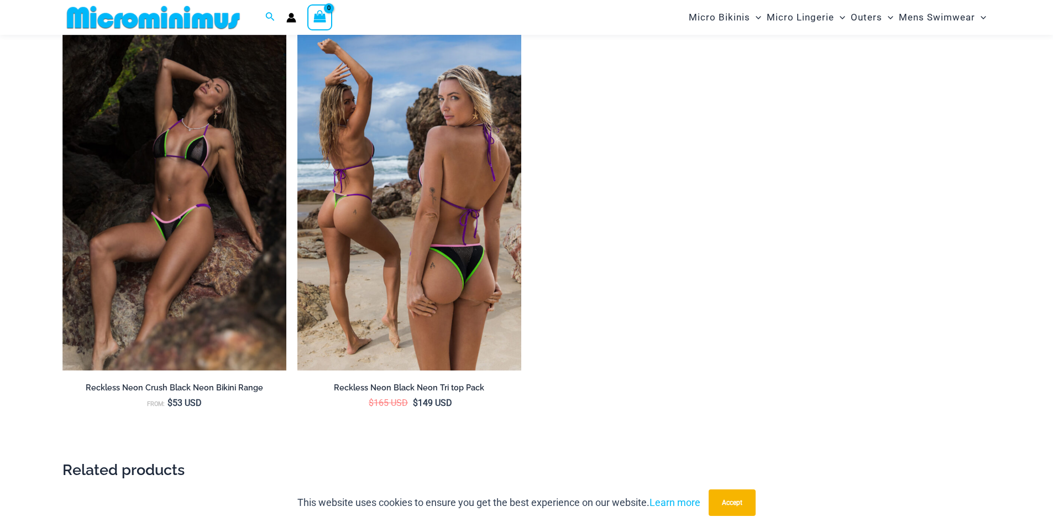
click at [401, 227] on img at bounding box center [409, 203] width 224 height 336
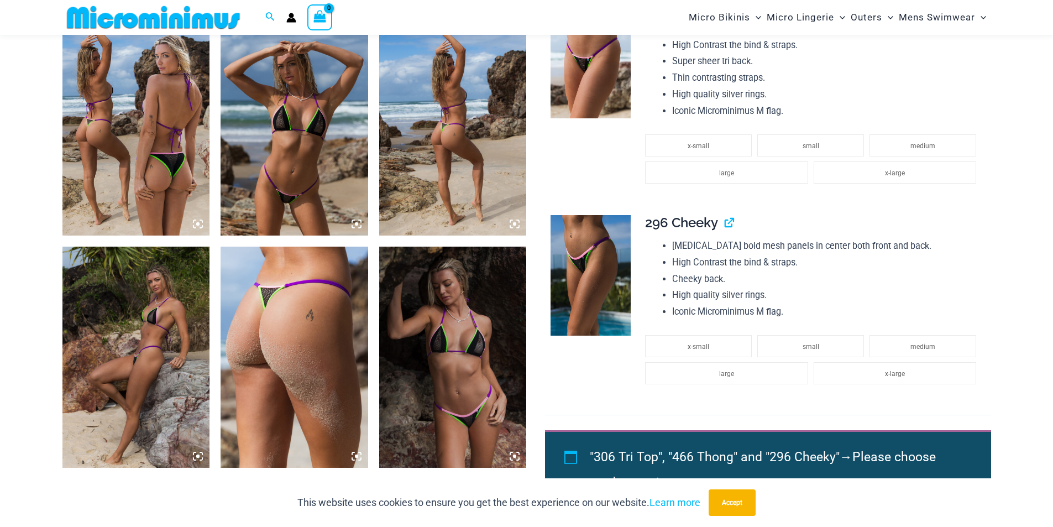
scroll to position [764, 0]
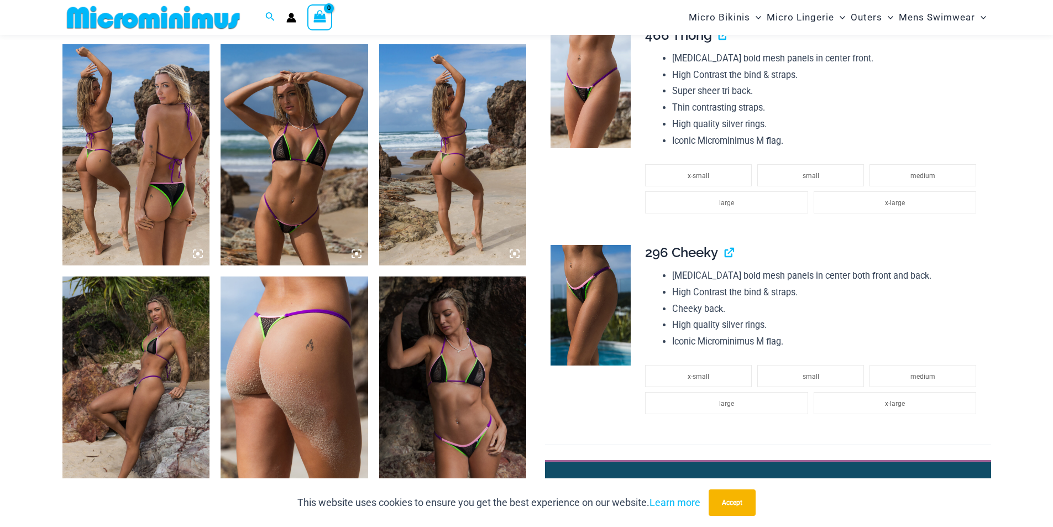
click at [288, 188] on img at bounding box center [294, 154] width 148 height 221
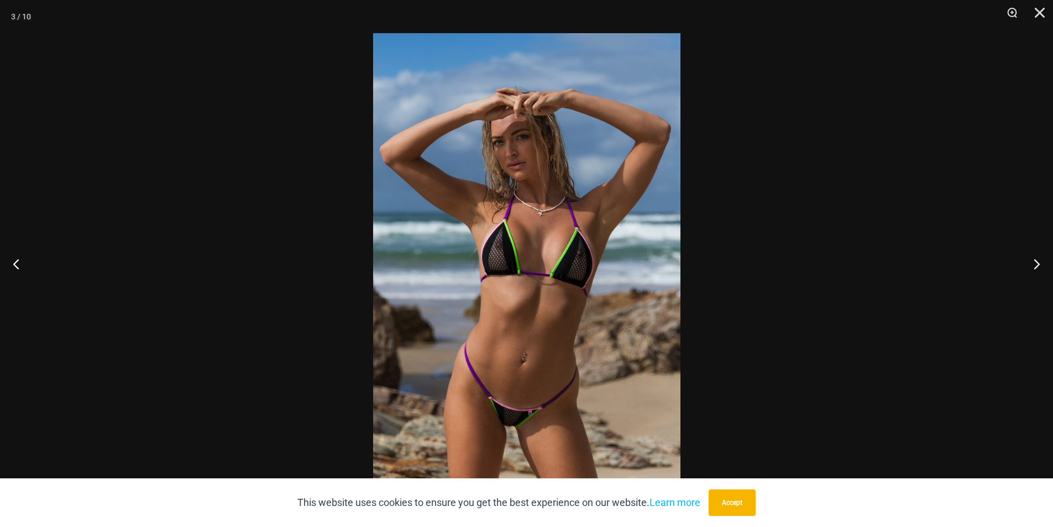
click at [546, 317] on img at bounding box center [526, 263] width 307 height 460
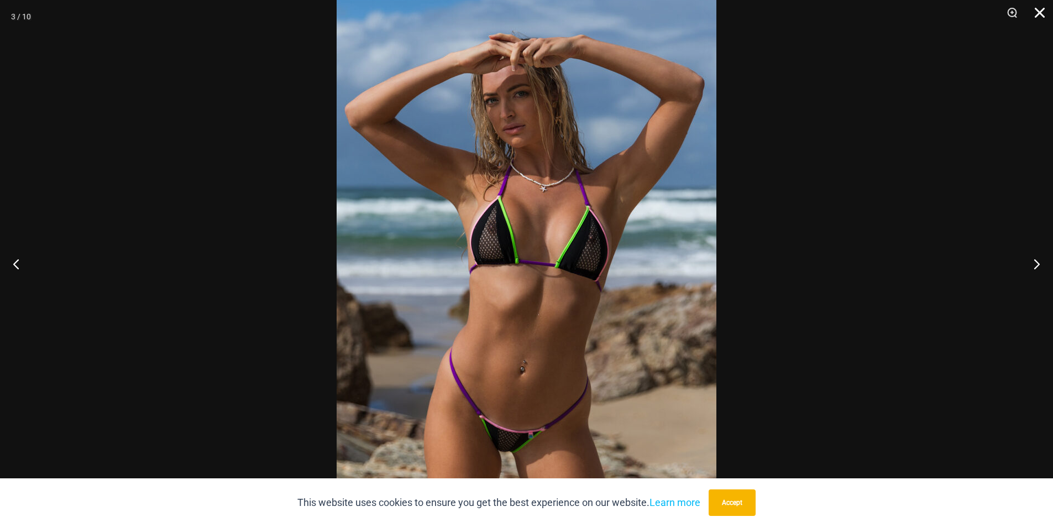
click at [1040, 8] on button "Close" at bounding box center [1036, 16] width 28 height 33
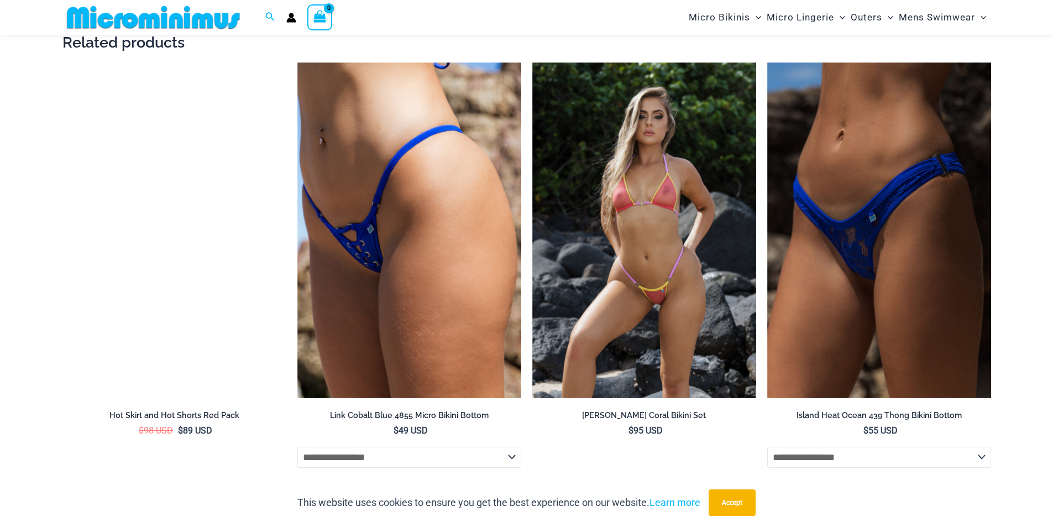
scroll to position [2200, 0]
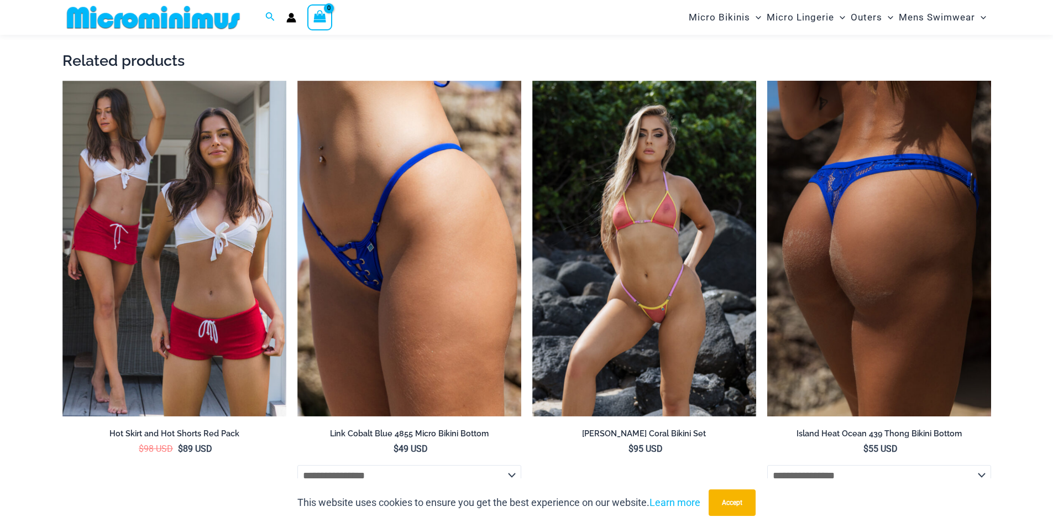
click at [859, 236] on img at bounding box center [879, 249] width 224 height 336
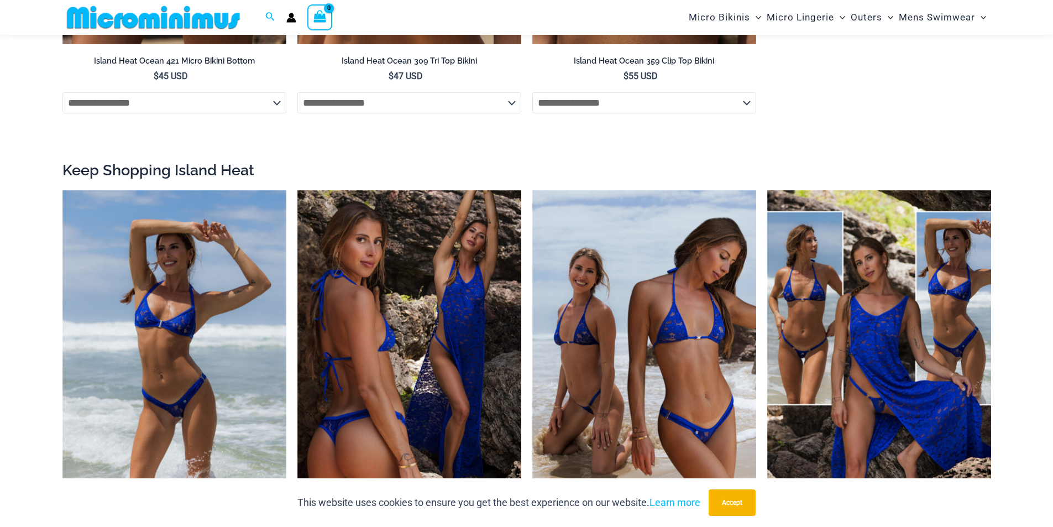
scroll to position [1764, 0]
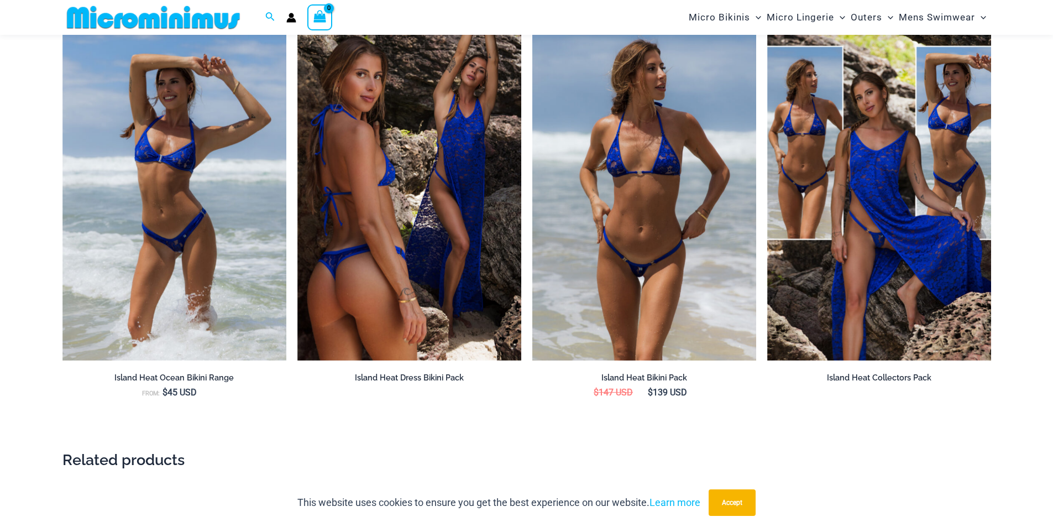
click at [670, 237] on img at bounding box center [644, 193] width 224 height 336
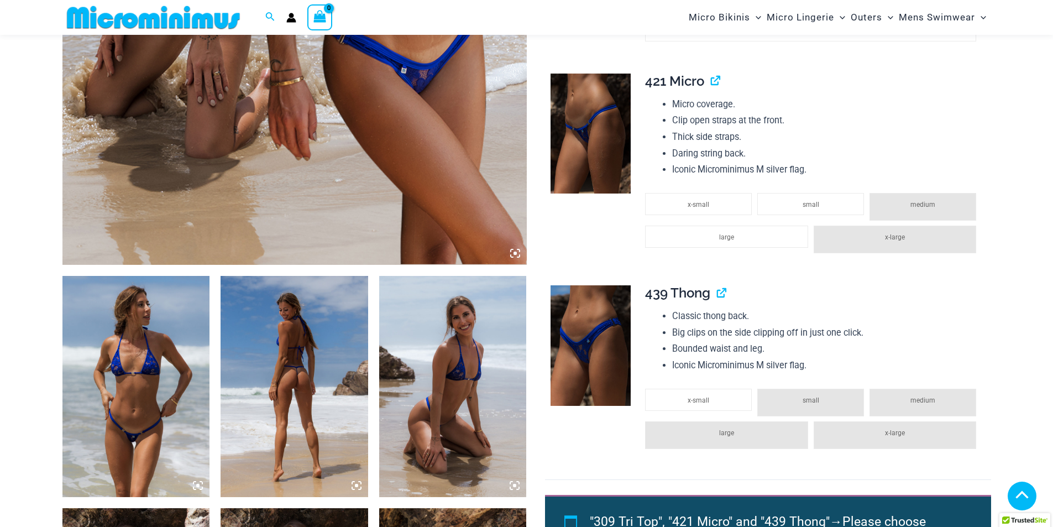
scroll to position [547, 0]
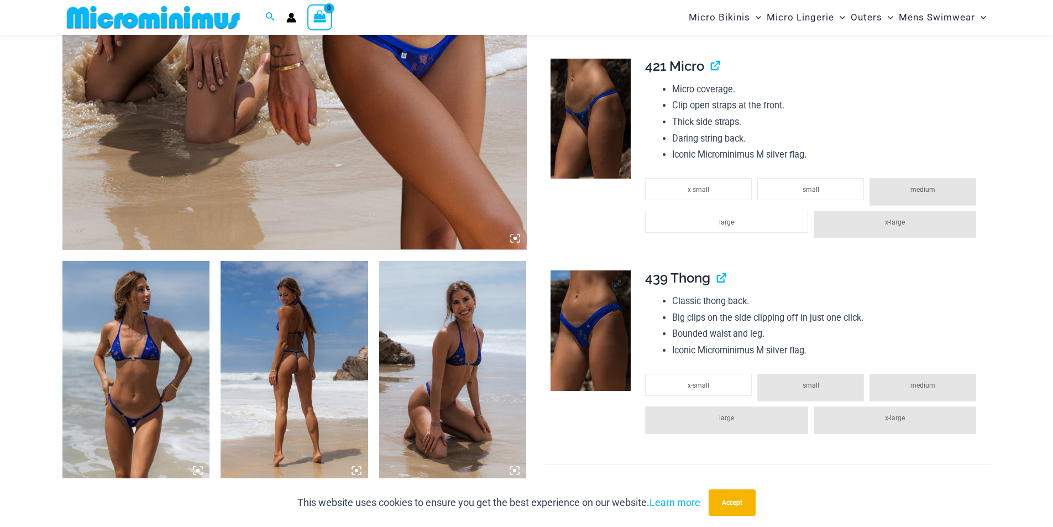
click at [595, 294] on img at bounding box center [590, 330] width 80 height 120
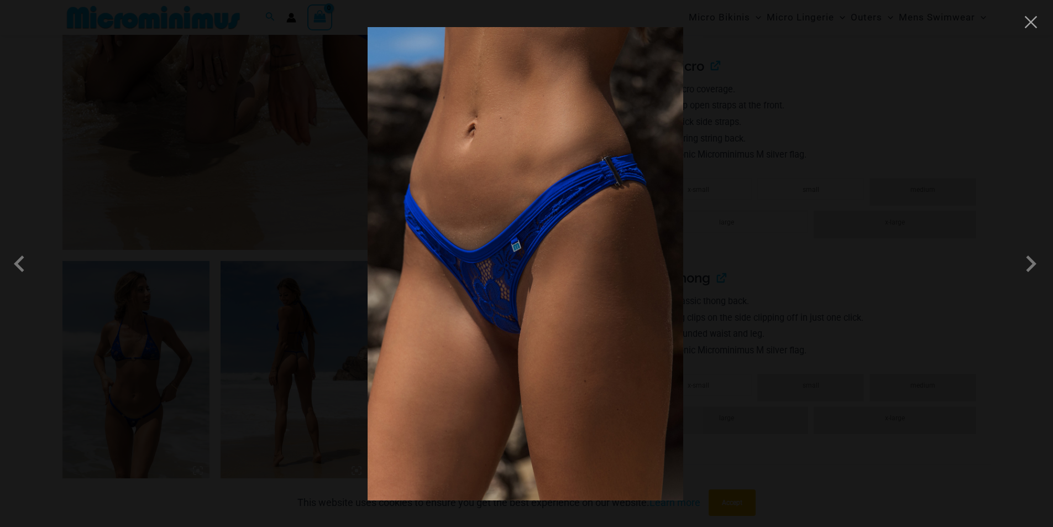
click at [552, 294] on img at bounding box center [524, 263] width 315 height 473
click at [779, 244] on div at bounding box center [526, 263] width 1053 height 527
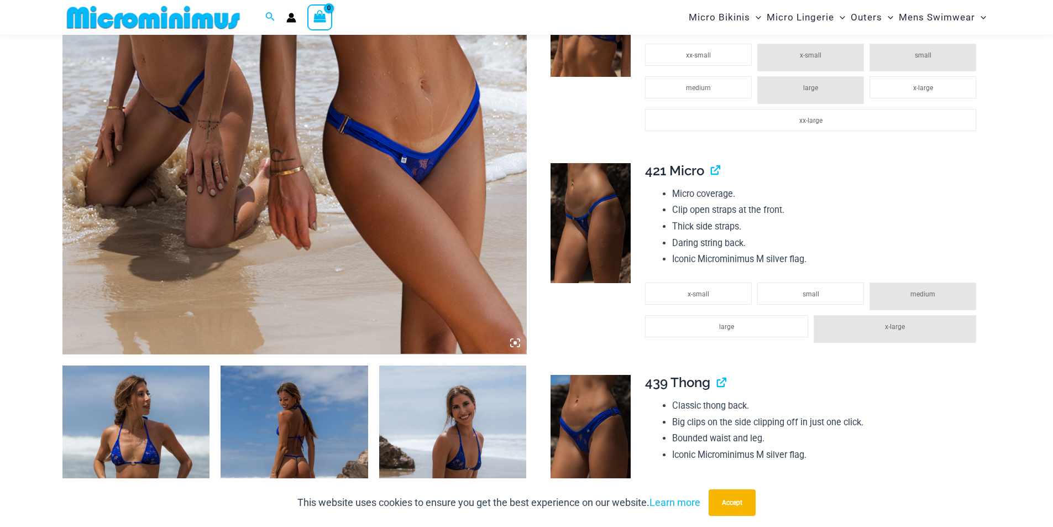
scroll to position [602, 0]
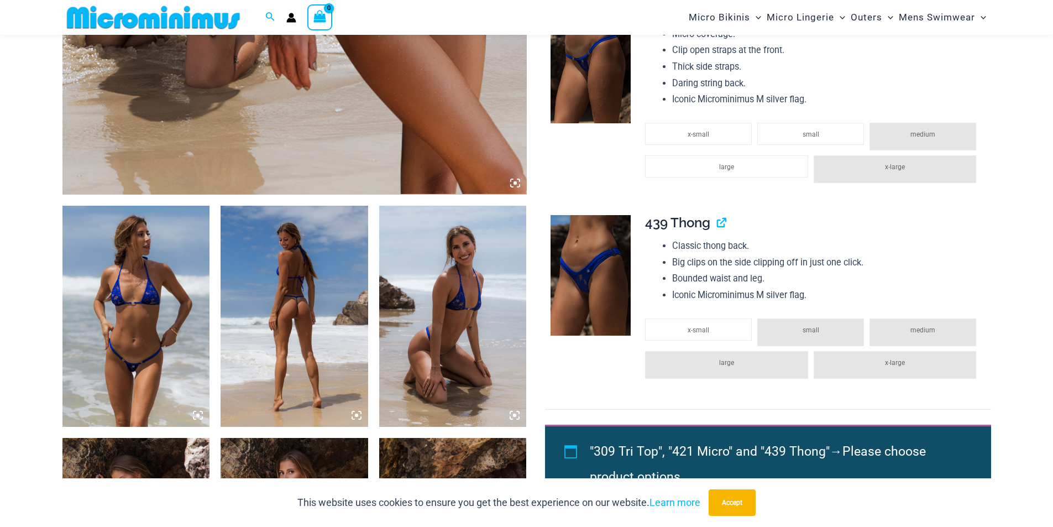
click at [150, 320] on img at bounding box center [136, 316] width 148 height 221
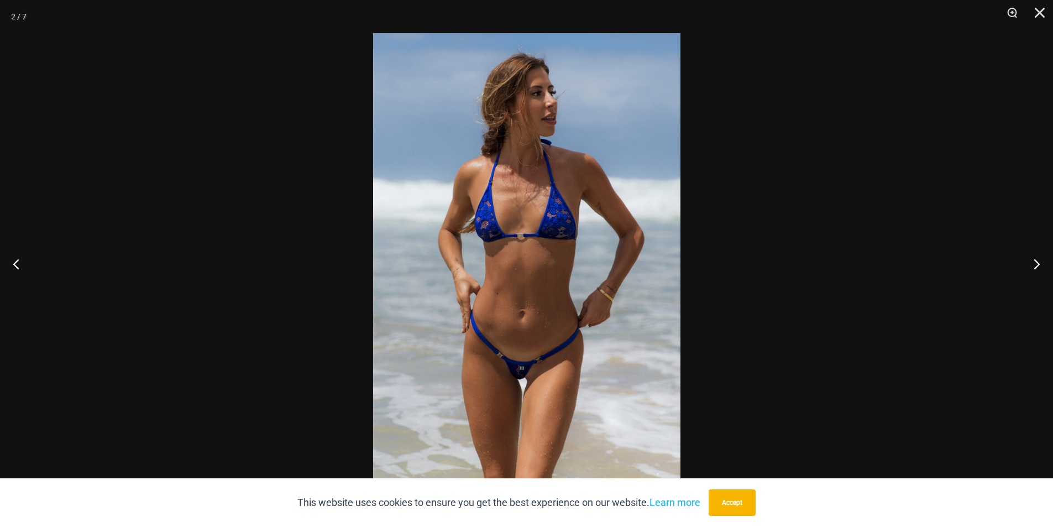
click at [163, 319] on div at bounding box center [526, 263] width 1053 height 527
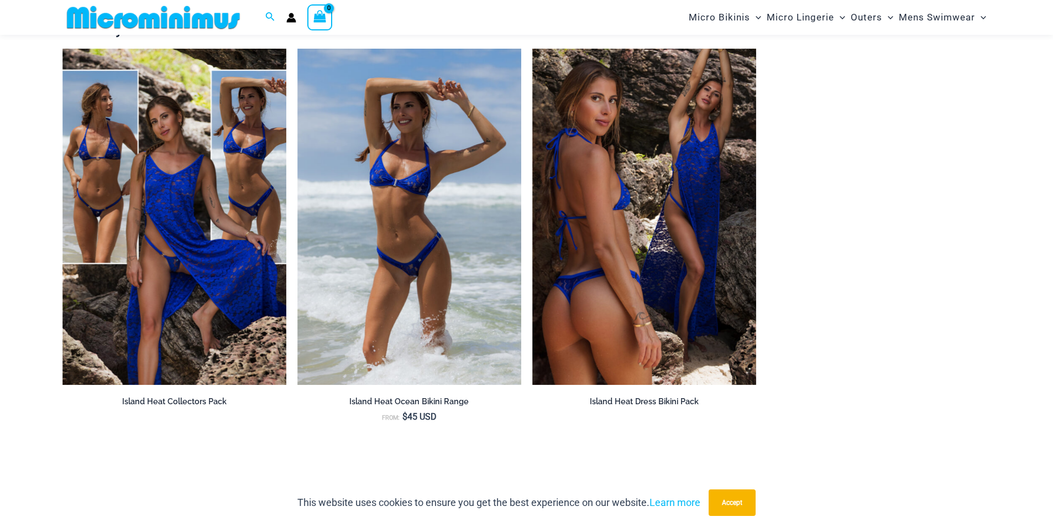
scroll to position [1542, 0]
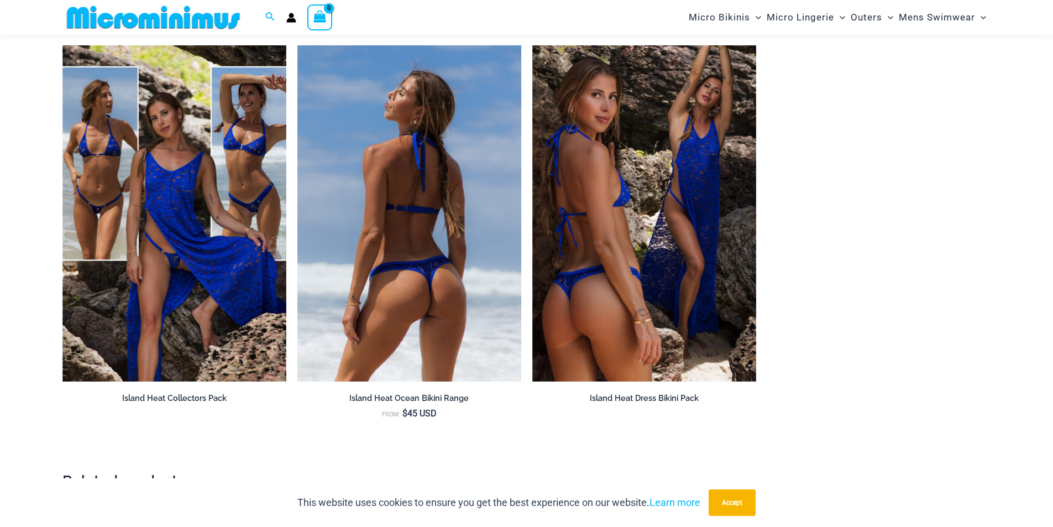
click at [369, 264] on img at bounding box center [409, 213] width 224 height 336
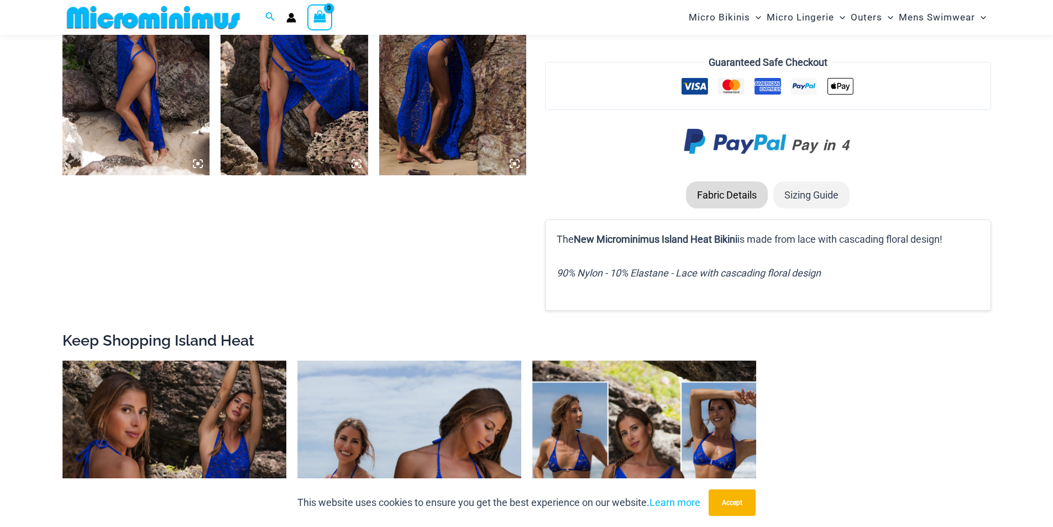
scroll to position [1537, 0]
